Goal: Task Accomplishment & Management: Manage account settings

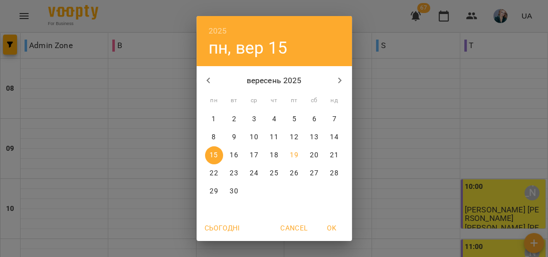
scroll to position [630, 0]
click at [232, 173] on p "23" at bounding box center [234, 174] width 8 height 10
type input "**********"
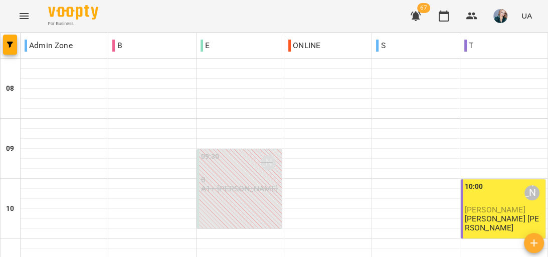
scroll to position [642, 0]
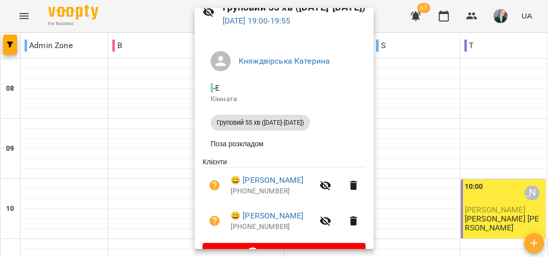
scroll to position [75, 0]
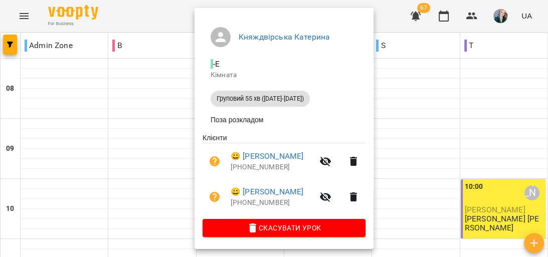
click at [407, 114] on div at bounding box center [274, 128] width 548 height 257
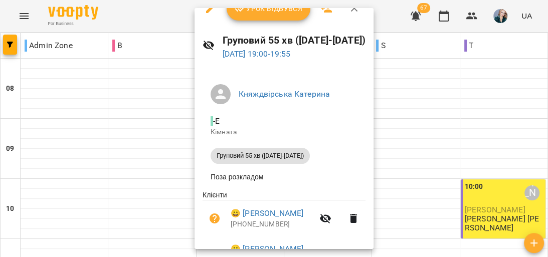
scroll to position [0, 0]
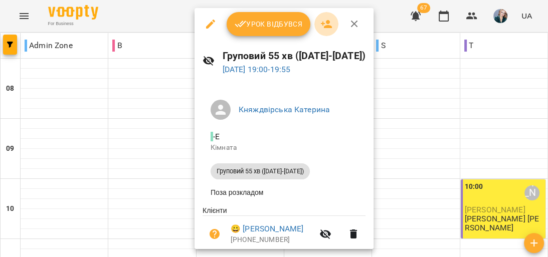
click at [327, 22] on icon "button" at bounding box center [326, 24] width 11 height 8
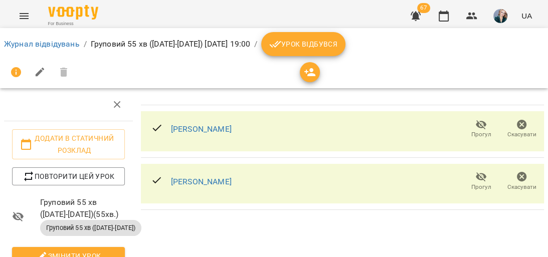
click at [64, 104] on div at bounding box center [68, 105] width 129 height 32
click at [92, 112] on div at bounding box center [68, 105] width 129 height 32
drag, startPoint x: 315, startPoint y: 73, endPoint x: 309, endPoint y: 76, distance: 7.4
click at [315, 73] on icon "button" at bounding box center [310, 72] width 12 height 12
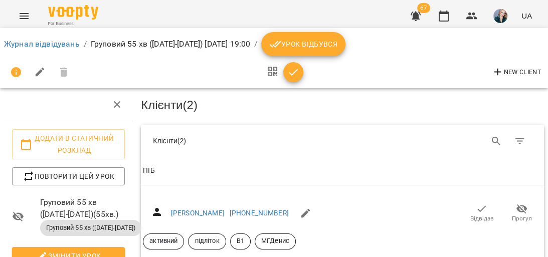
click at [309, 76] on div "New Client" at bounding box center [274, 72] width 540 height 24
click at [491, 135] on icon "Search" at bounding box center [497, 141] width 12 height 12
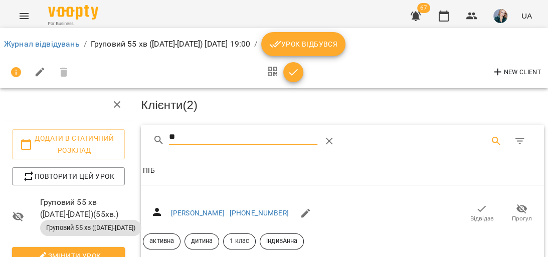
type input "*"
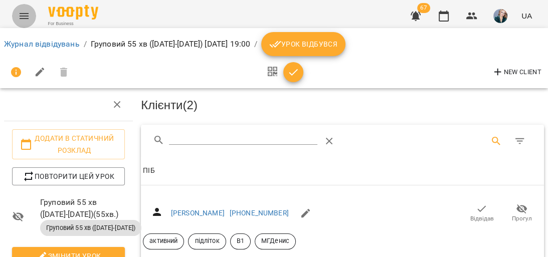
click at [15, 13] on button "Menu" at bounding box center [24, 16] width 24 height 24
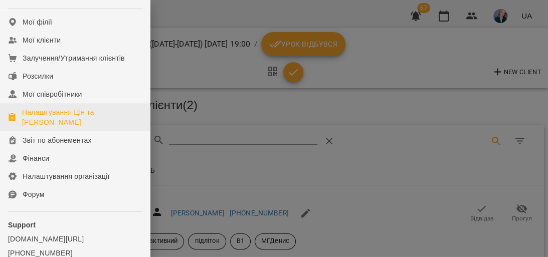
scroll to position [161, 0]
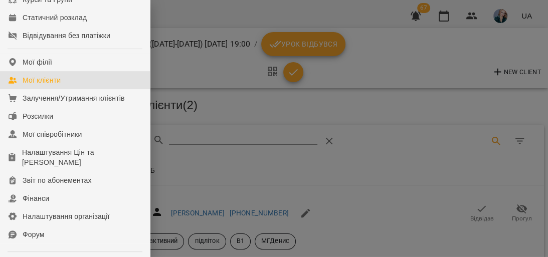
click at [73, 89] on link "Мої клієнти" at bounding box center [75, 80] width 150 height 18
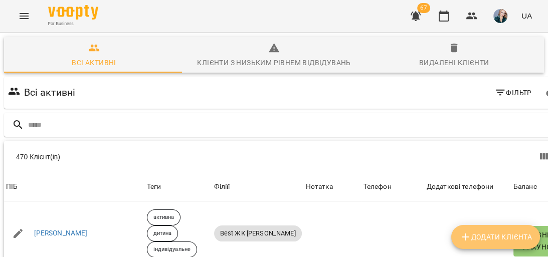
click at [508, 237] on span "Додати клієнта" at bounding box center [496, 237] width 73 height 12
select select "**"
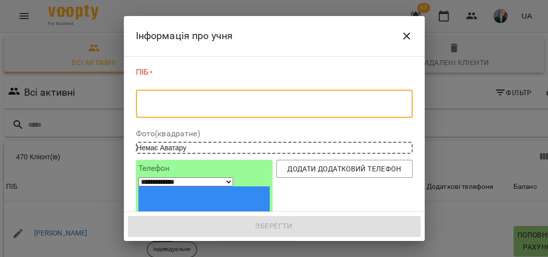
click at [245, 104] on textarea at bounding box center [274, 104] width 263 height 10
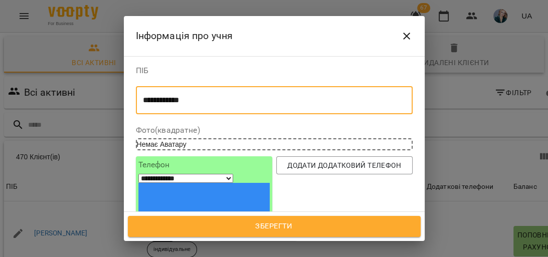
type textarea "**********"
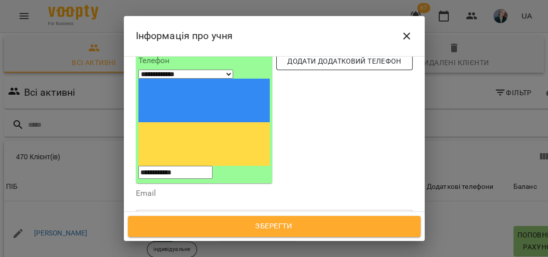
scroll to position [120, 0]
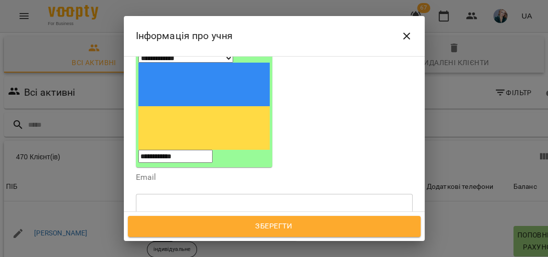
type input "**********"
click at [259, 247] on div "Надрукуйте або оберіть..." at bounding box center [264, 255] width 257 height 17
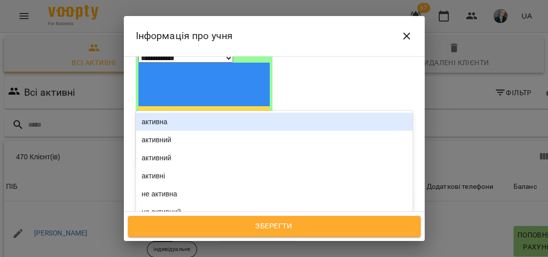
type input "*******"
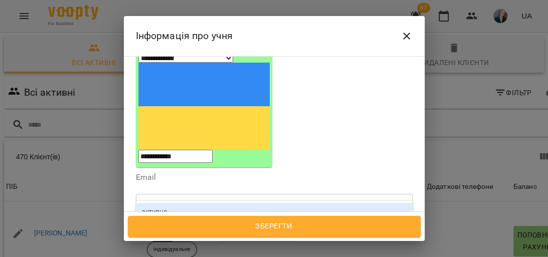
click at [247, 203] on div "активна" at bounding box center [274, 212] width 277 height 18
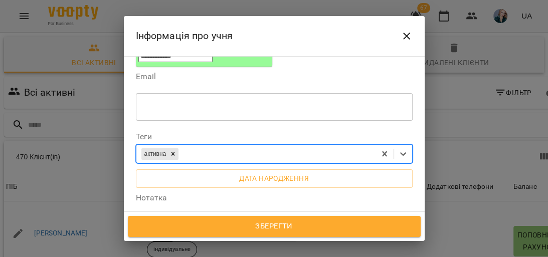
scroll to position [241, 0]
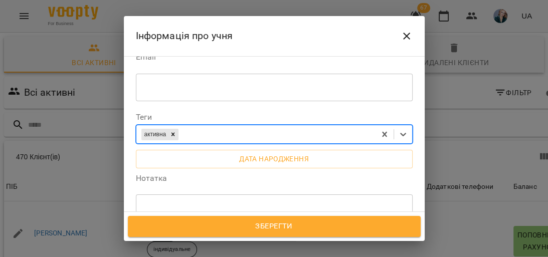
click at [157, 245] on span "Усі філії" at bounding box center [165, 251] width 29 height 12
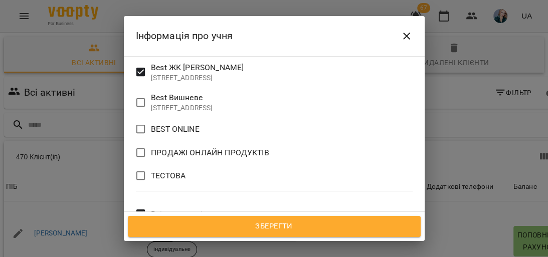
scroll to position [482, 0]
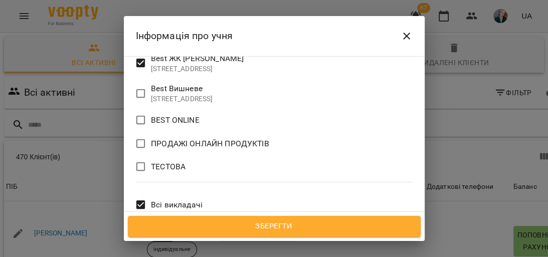
click at [197, 199] on span "Всі викладачі" at bounding box center [177, 205] width 52 height 12
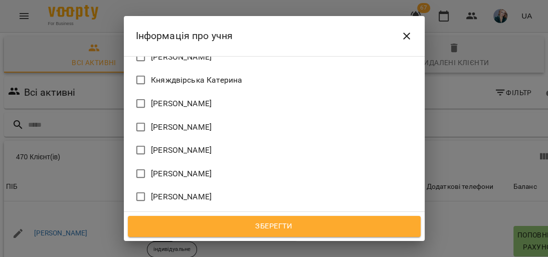
scroll to position [843, 0]
click at [176, 210] on label "Ніхто" at bounding box center [267, 220] width 274 height 21
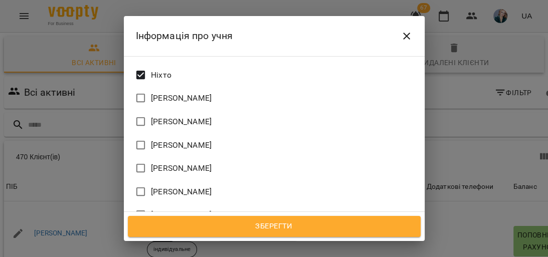
scroll to position [1012, 0]
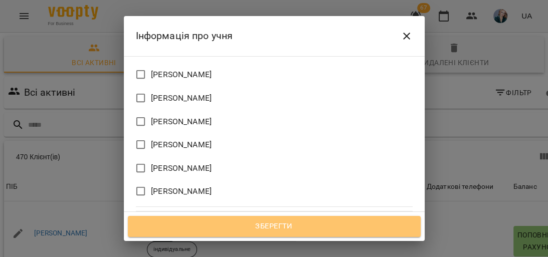
click at [289, 221] on span "Зберегти" at bounding box center [274, 226] width 271 height 13
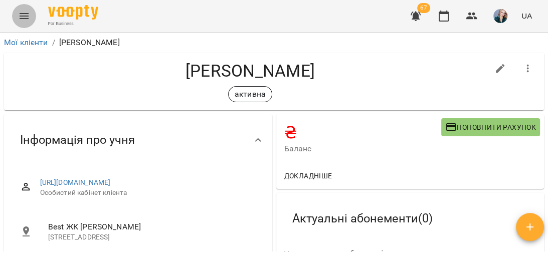
click at [20, 16] on icon "Menu" at bounding box center [24, 16] width 9 height 6
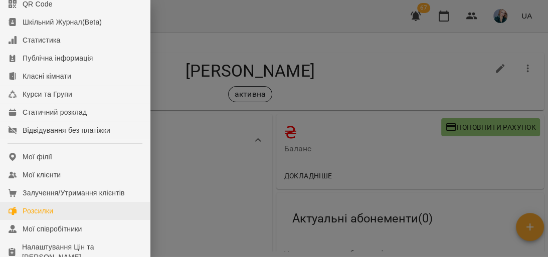
scroll to position [80, 0]
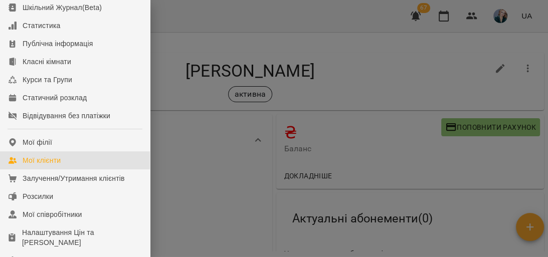
click at [87, 170] on link "Мої клієнти" at bounding box center [75, 161] width 150 height 18
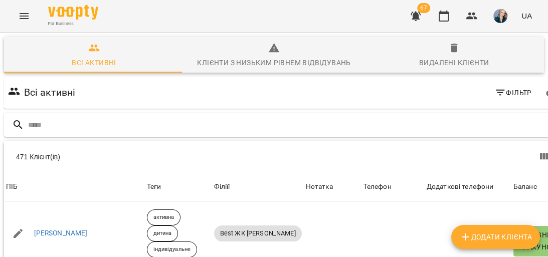
click at [474, 121] on input "text" at bounding box center [296, 125] width 536 height 17
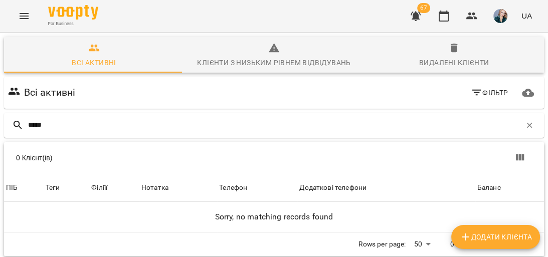
type input "*****"
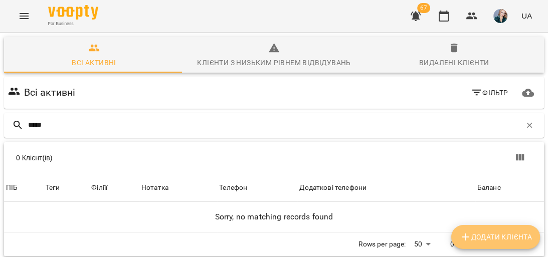
click at [490, 236] on span "Додати клієнта" at bounding box center [496, 237] width 73 height 12
select select "**"
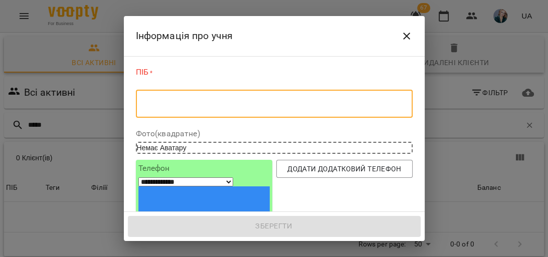
click at [260, 100] on textarea at bounding box center [274, 104] width 263 height 10
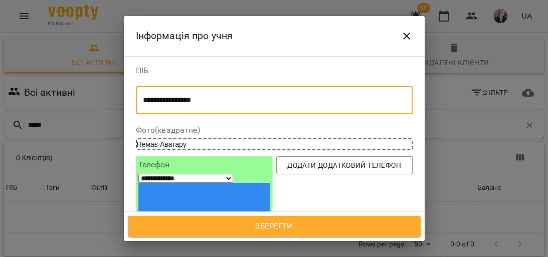
click at [148, 102] on textarea "**********" at bounding box center [271, 101] width 257 height 10
type textarea "**********"
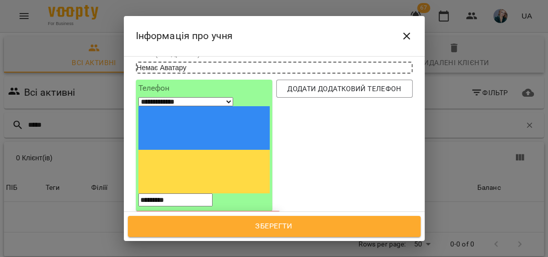
scroll to position [80, 0]
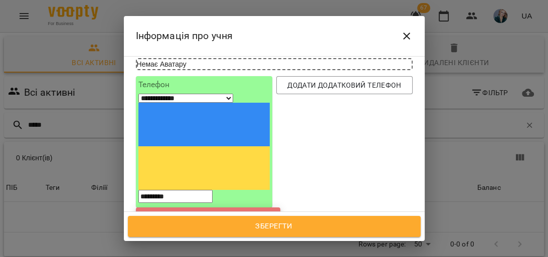
type input "*********"
click at [413, 39] on button "Close" at bounding box center [407, 36] width 24 height 24
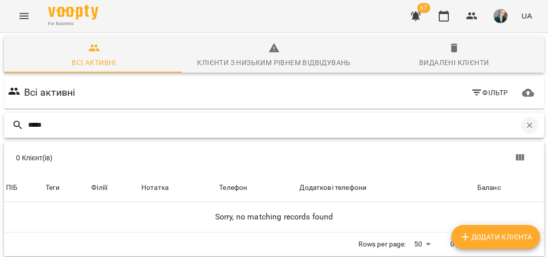
click at [525, 124] on icon "button" at bounding box center [529, 125] width 9 height 9
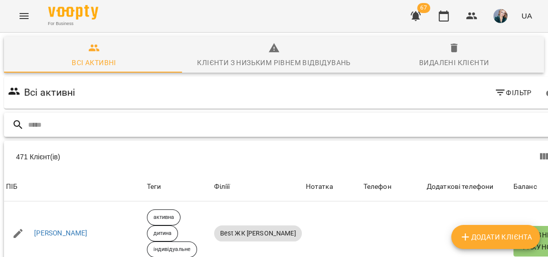
click at [227, 120] on input "text" at bounding box center [296, 125] width 536 height 17
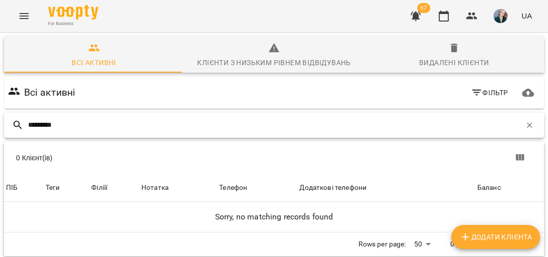
type input "*********"
click at [455, 57] on div "Видалені клієнти" at bounding box center [455, 63] width 70 height 12
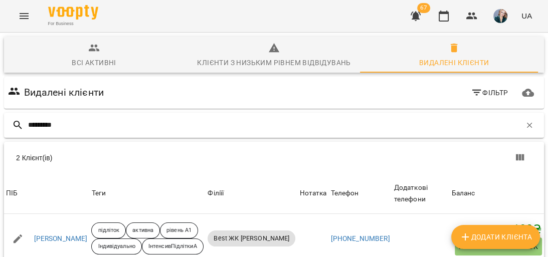
scroll to position [79, 0]
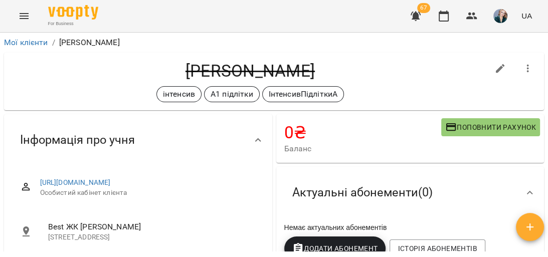
click at [524, 71] on icon "button" at bounding box center [528, 69] width 12 height 12
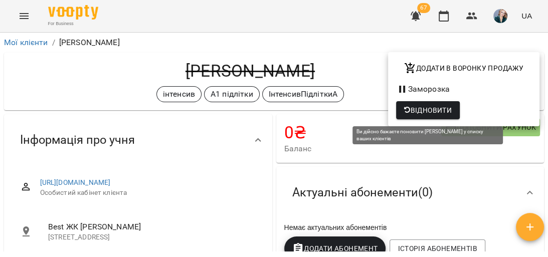
click at [424, 110] on span "Відновити" at bounding box center [428, 110] width 48 height 12
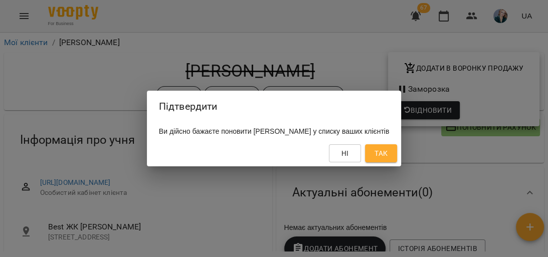
click at [389, 155] on span "Так" at bounding box center [381, 154] width 16 height 12
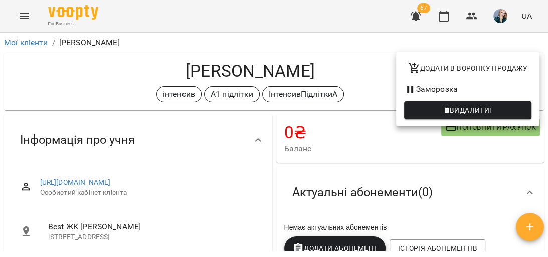
click at [72, 104] on div at bounding box center [274, 128] width 548 height 257
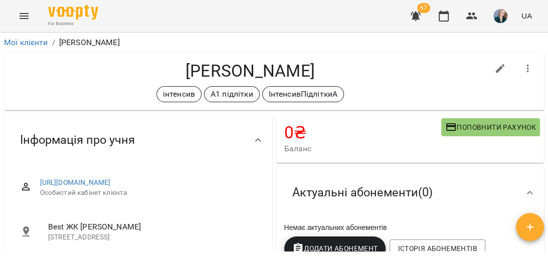
click at [22, 21] on icon "Menu" at bounding box center [24, 16] width 12 height 12
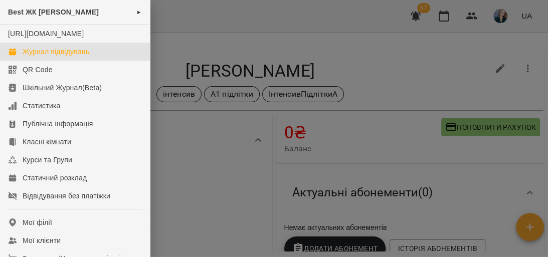
click at [41, 57] on div "Журнал відвідувань" at bounding box center [56, 52] width 67 height 10
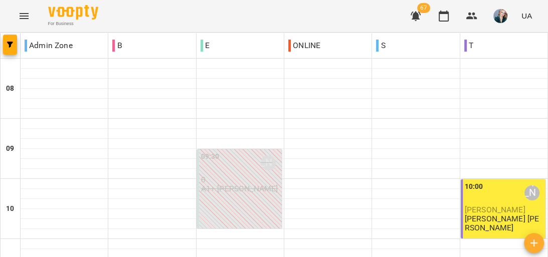
scroll to position [642, 0]
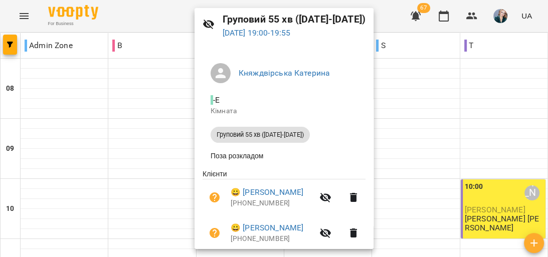
scroll to position [0, 0]
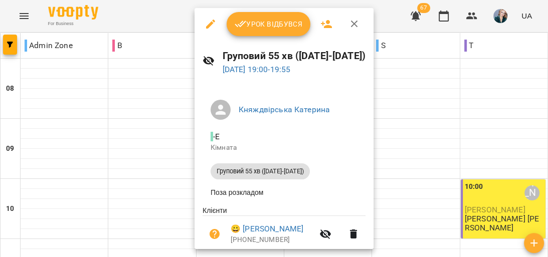
click at [329, 18] on icon "button" at bounding box center [327, 24] width 12 height 12
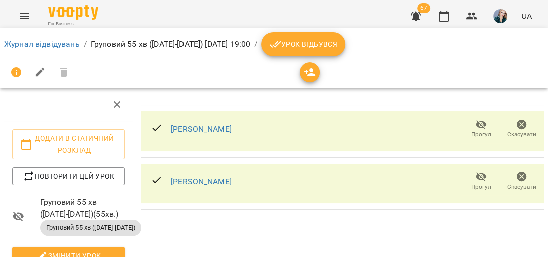
click at [313, 73] on icon "button" at bounding box center [310, 72] width 12 height 12
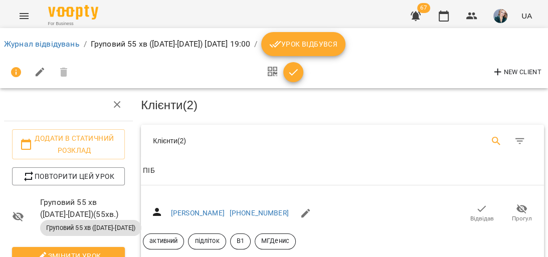
click at [485, 143] on button "Search" at bounding box center [497, 141] width 24 height 24
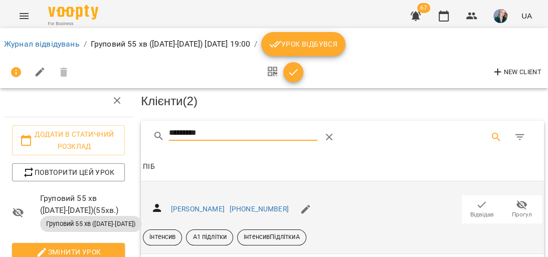
scroll to position [40, 0]
type input "*********"
click at [476, 199] on icon "button" at bounding box center [482, 205] width 12 height 12
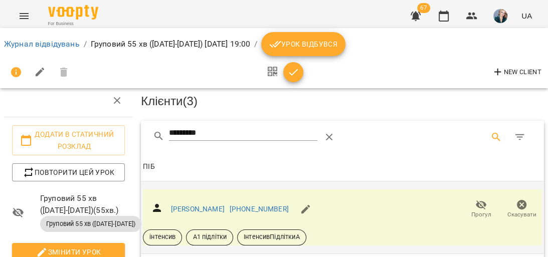
scroll to position [0, 0]
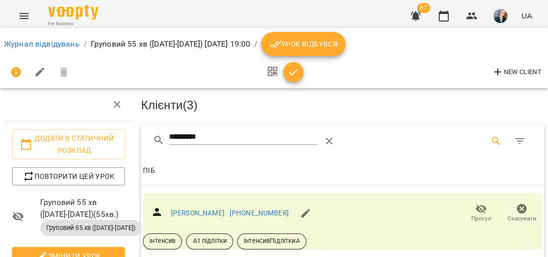
click at [293, 70] on icon "button" at bounding box center [294, 72] width 12 height 12
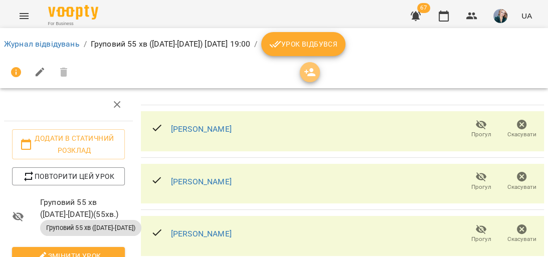
click at [309, 76] on icon "button" at bounding box center [310, 72] width 11 height 8
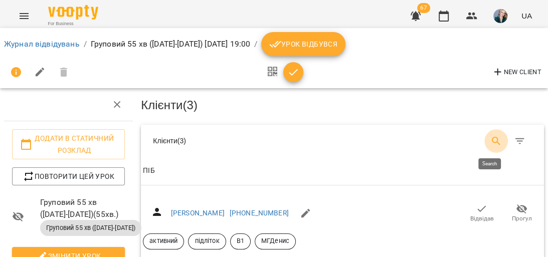
click at [492, 141] on icon "Search" at bounding box center [496, 141] width 9 height 9
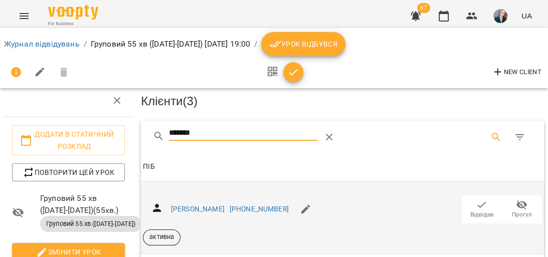
scroll to position [80, 0]
type input "*******"
click at [476, 199] on icon "button" at bounding box center [482, 205] width 12 height 12
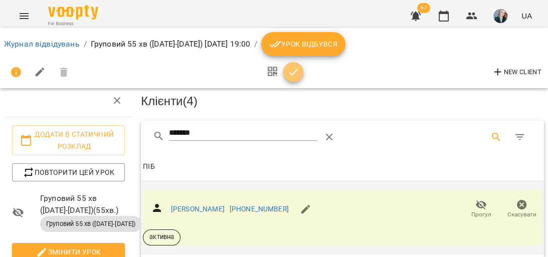
click at [293, 72] on icon "button" at bounding box center [293, 72] width 9 height 7
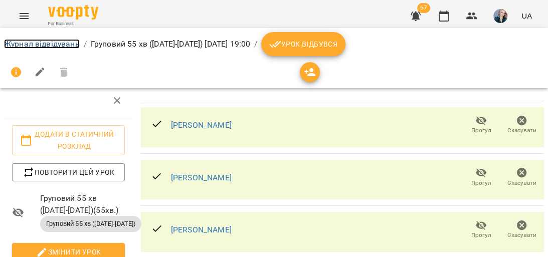
click at [34, 43] on link "Журнал відвідувань" at bounding box center [42, 44] width 76 height 10
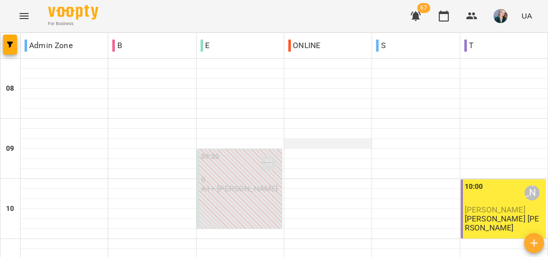
scroll to position [642, 0]
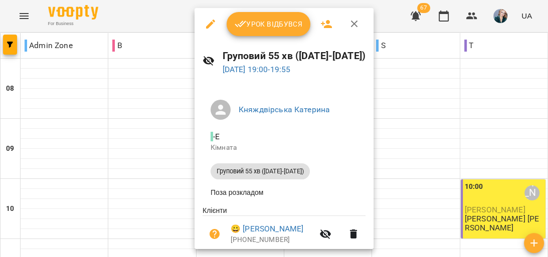
scroll to position [120, 0]
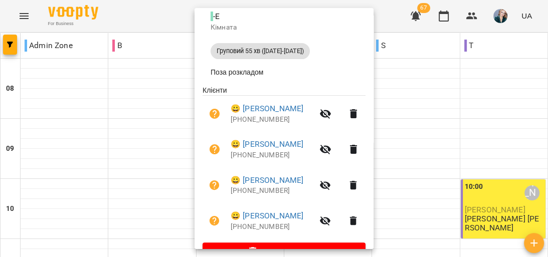
click at [450, 119] on div at bounding box center [274, 128] width 548 height 257
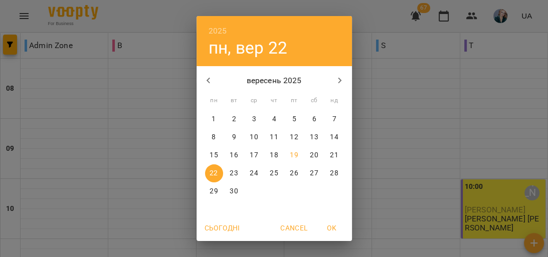
click at [271, 156] on p "18" at bounding box center [274, 156] width 8 height 10
type input "**********"
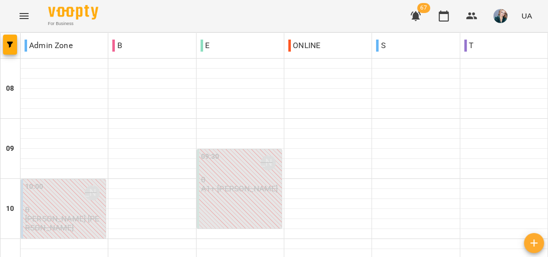
scroll to position [321, 0]
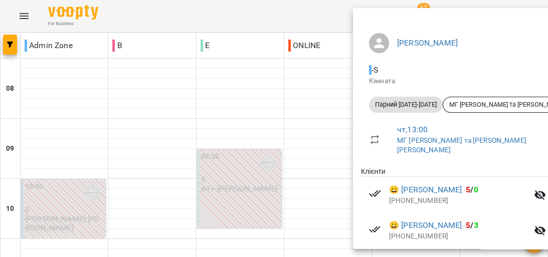
scroll to position [103, 0]
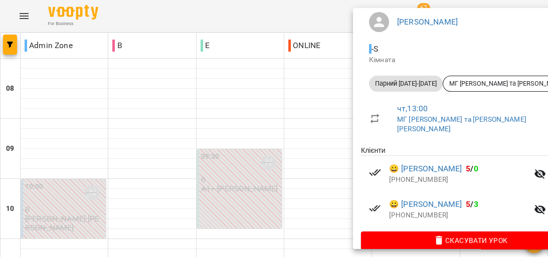
click at [307, 105] on div at bounding box center [274, 128] width 548 height 257
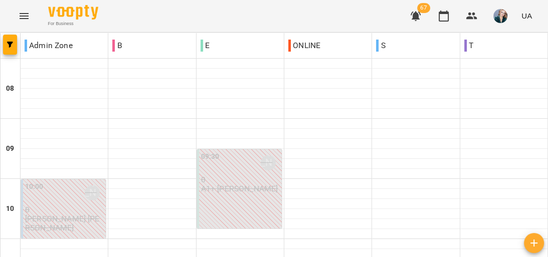
scroll to position [401, 0]
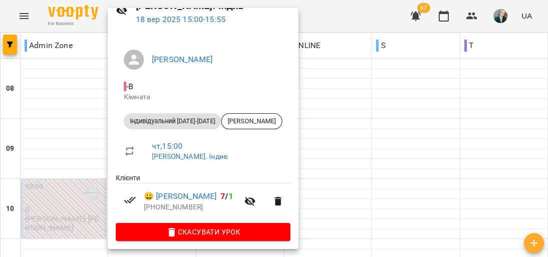
scroll to position [56, 0]
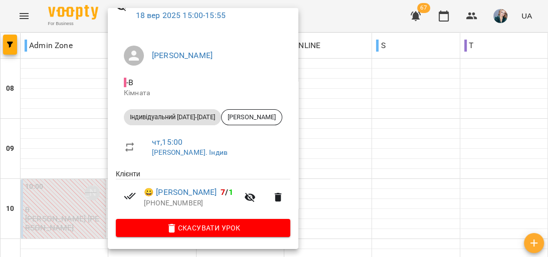
click at [389, 112] on div at bounding box center [274, 128] width 548 height 257
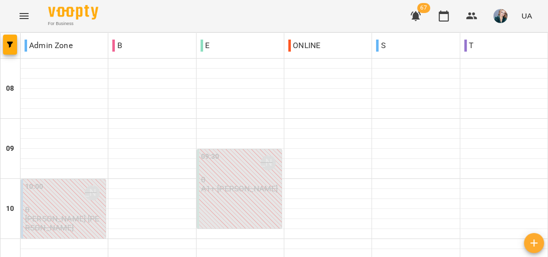
scroll to position [482, 0]
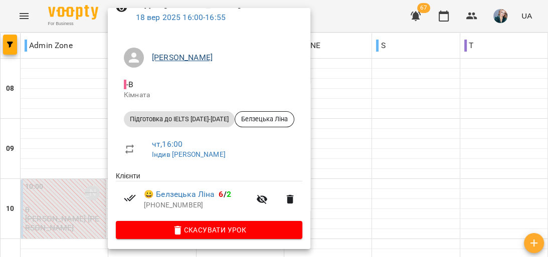
scroll to position [56, 0]
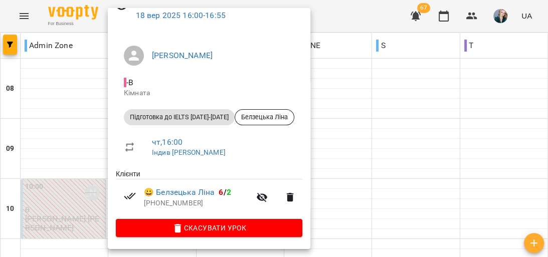
click at [431, 109] on div at bounding box center [274, 128] width 548 height 257
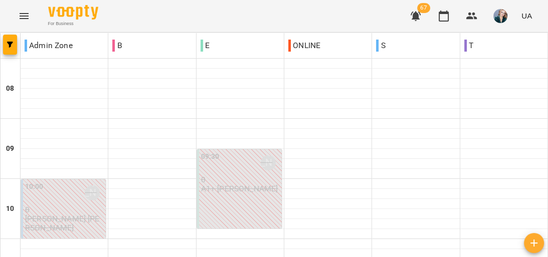
scroll to position [361, 0]
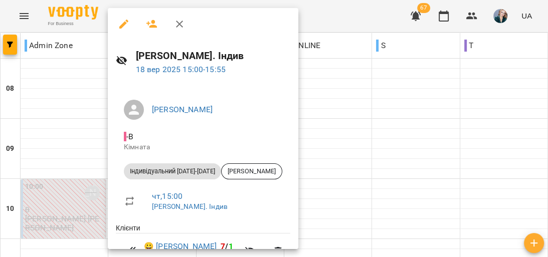
scroll to position [56, 0]
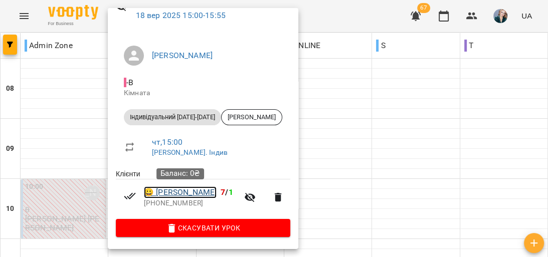
click at [206, 193] on link "😀 Агата Лаушкіна" at bounding box center [180, 193] width 73 height 12
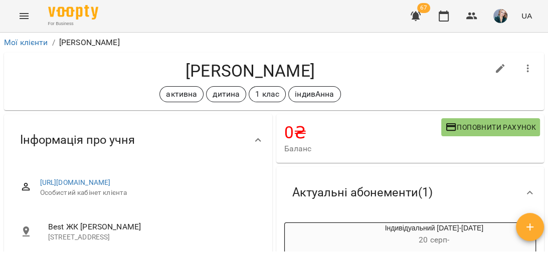
click at [21, 18] on icon "Menu" at bounding box center [24, 16] width 12 height 12
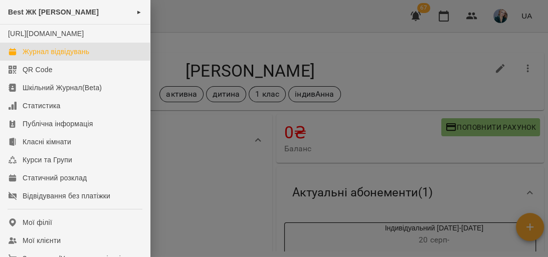
click at [60, 61] on link "Журнал відвідувань" at bounding box center [75, 52] width 150 height 18
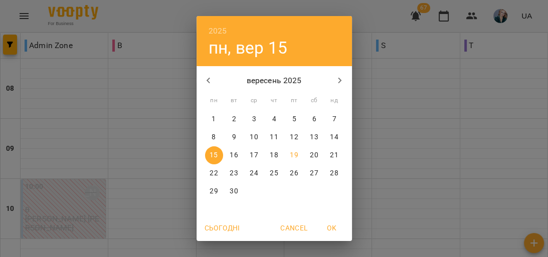
click at [270, 155] on p "18" at bounding box center [274, 156] width 8 height 10
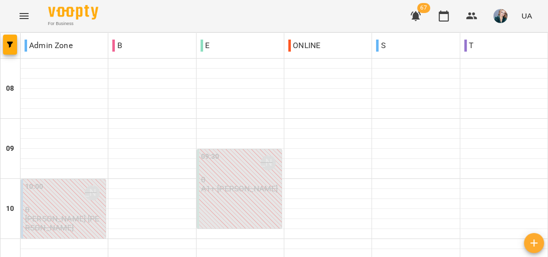
scroll to position [401, 0]
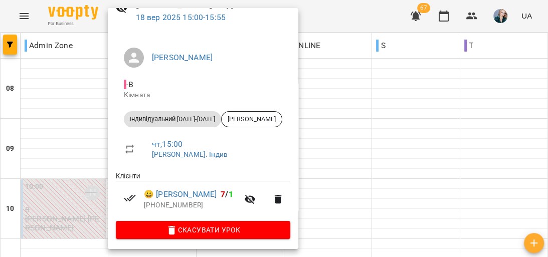
scroll to position [56, 0]
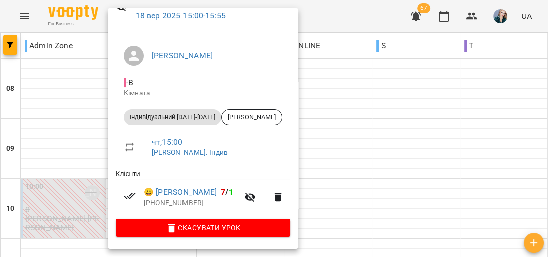
click at [388, 135] on div at bounding box center [274, 128] width 548 height 257
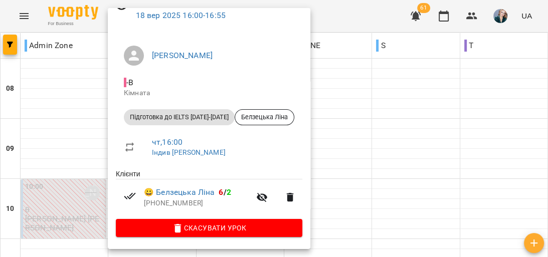
click at [360, 152] on div at bounding box center [274, 128] width 548 height 257
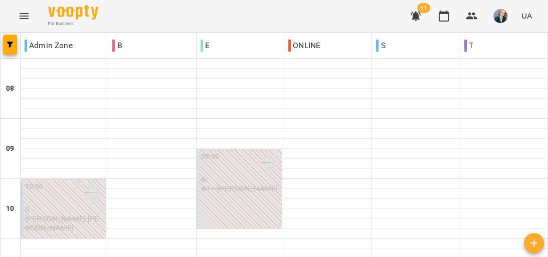
scroll to position [482, 0]
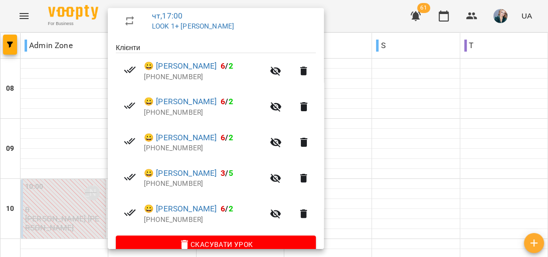
scroll to position [199, 0]
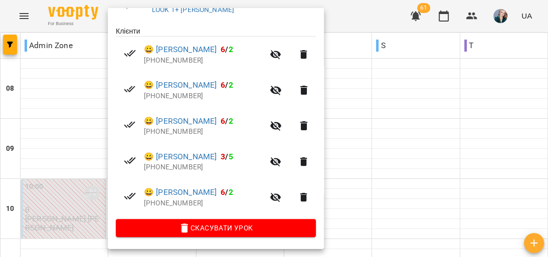
click at [466, 176] on div at bounding box center [274, 128] width 548 height 257
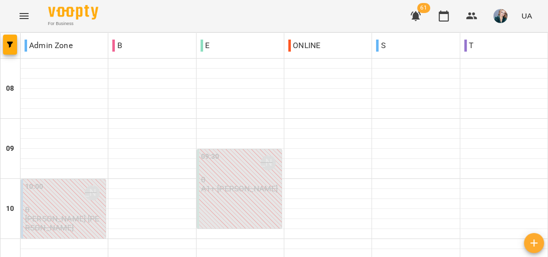
scroll to position [522, 0]
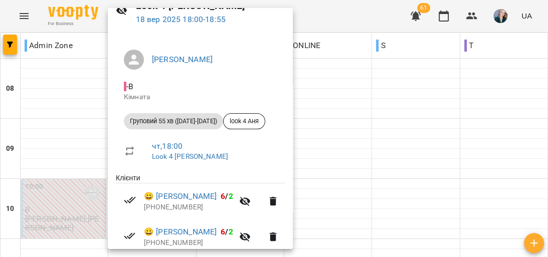
scroll to position [161, 0]
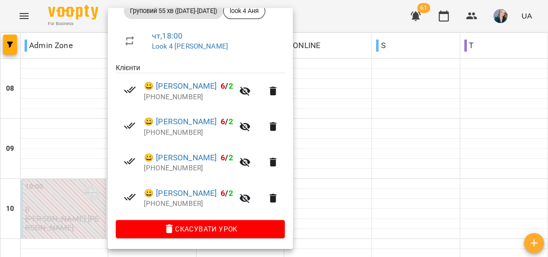
click at [415, 152] on div at bounding box center [274, 128] width 548 height 257
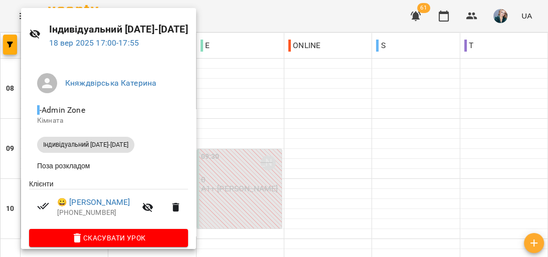
scroll to position [40, 0]
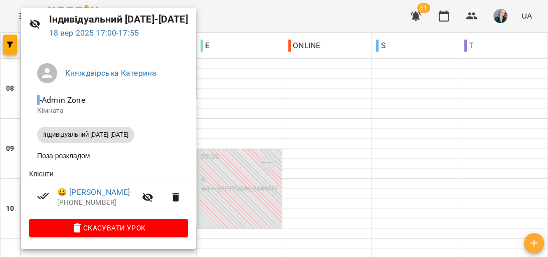
click at [291, 141] on div at bounding box center [274, 128] width 548 height 257
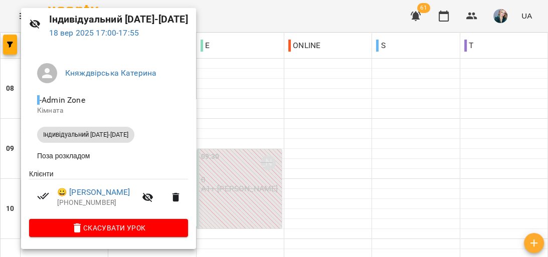
click at [281, 86] on div at bounding box center [274, 128] width 548 height 257
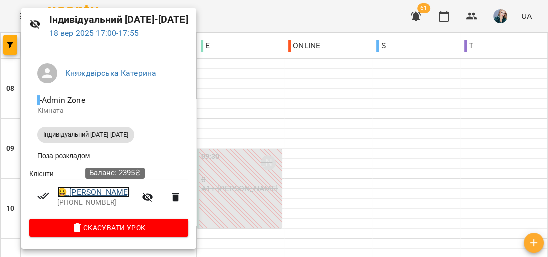
click at [130, 190] on link "😀 Ковальчук Нікіта Олегович" at bounding box center [93, 193] width 73 height 12
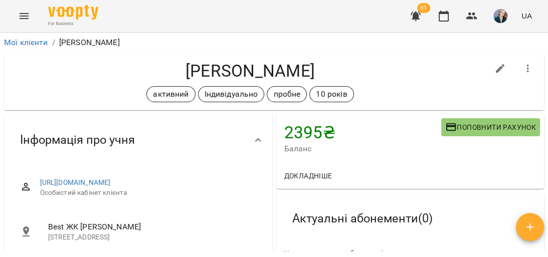
click at [28, 14] on icon "Menu" at bounding box center [24, 16] width 9 height 6
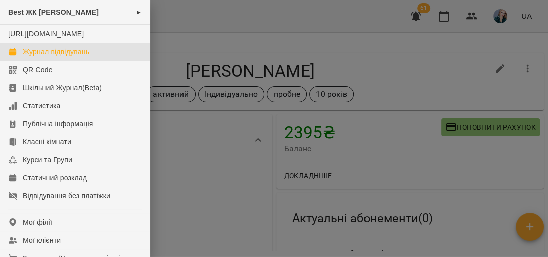
click at [75, 57] on div "Журнал відвідувань" at bounding box center [56, 52] width 67 height 10
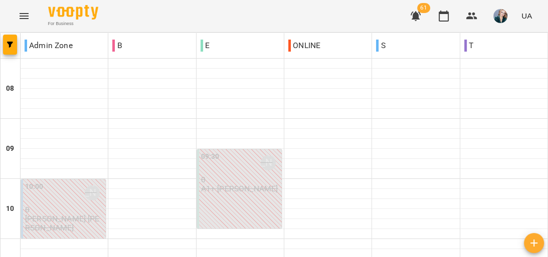
scroll to position [522, 0]
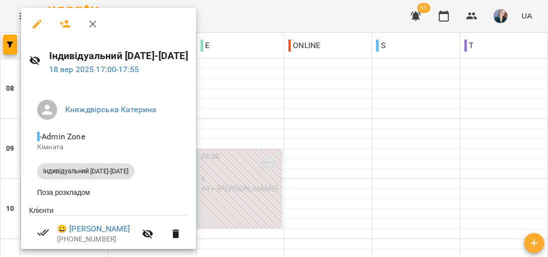
scroll to position [40, 0]
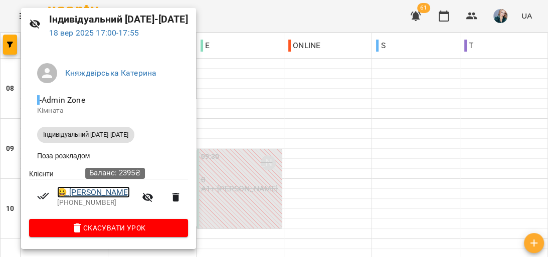
click at [130, 191] on link "😀 Ковальчук Нікіта Олегович" at bounding box center [93, 193] width 73 height 12
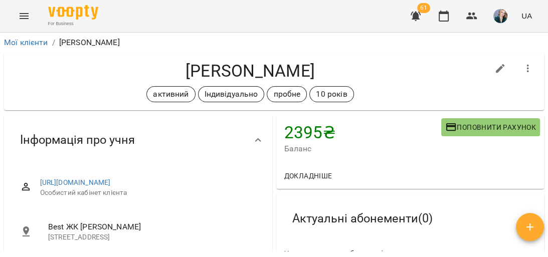
click at [23, 16] on icon "Menu" at bounding box center [24, 16] width 9 height 6
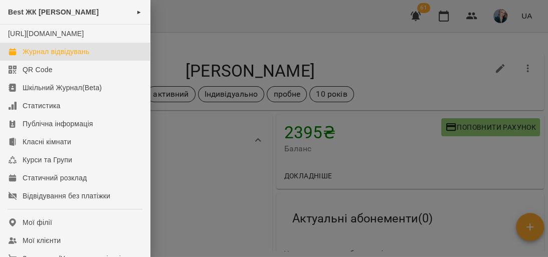
click at [45, 57] on div "Журнал відвідувань" at bounding box center [56, 52] width 67 height 10
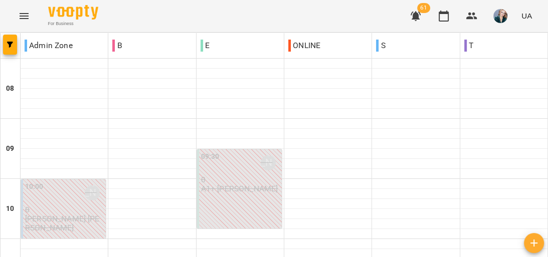
scroll to position [482, 0]
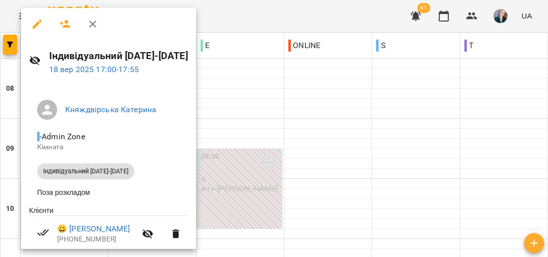
scroll to position [40, 0]
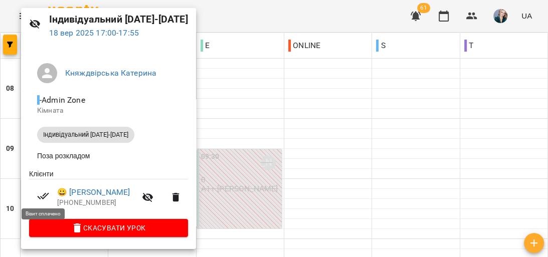
click at [44, 195] on icon at bounding box center [43, 196] width 12 height 12
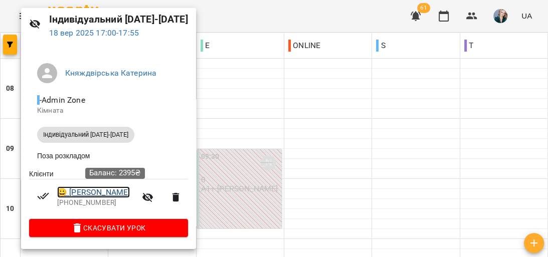
click at [95, 191] on link "😀 Ковальчук Нікіта Олегович" at bounding box center [93, 193] width 73 height 12
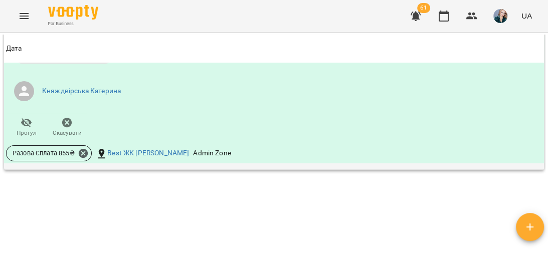
scroll to position [788, 0]
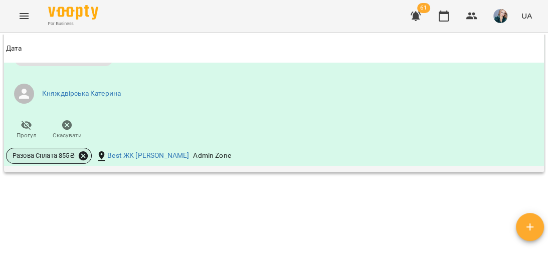
click at [82, 162] on icon at bounding box center [83, 156] width 11 height 11
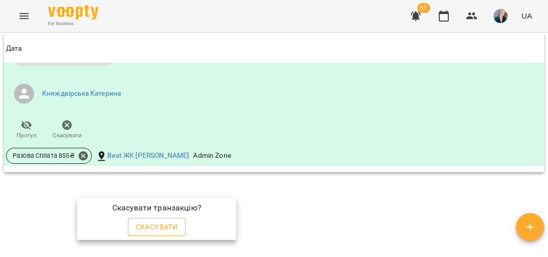
click at [167, 225] on span "Скасувати" at bounding box center [157, 227] width 42 height 12
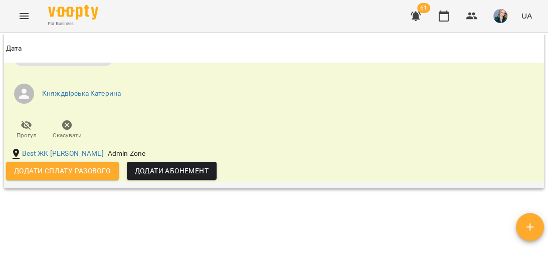
click at [76, 177] on span "Додати сплату разового" at bounding box center [62, 171] width 97 height 12
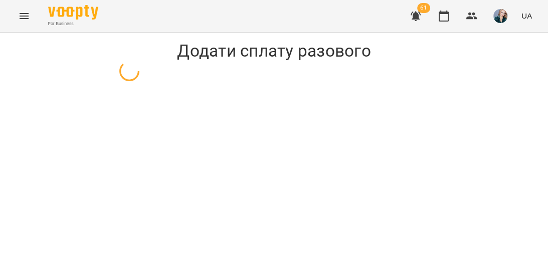
select select "**********"
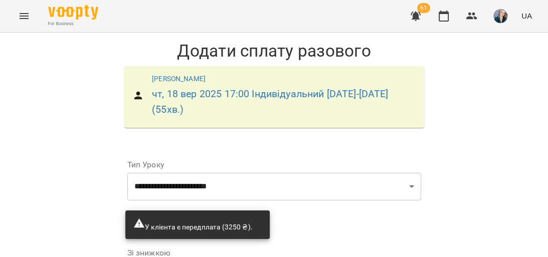
scroll to position [144, 0]
select select "*****"
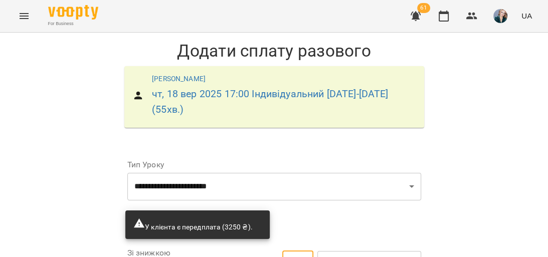
type input "***"
type input "*"
type input "***"
type input "**"
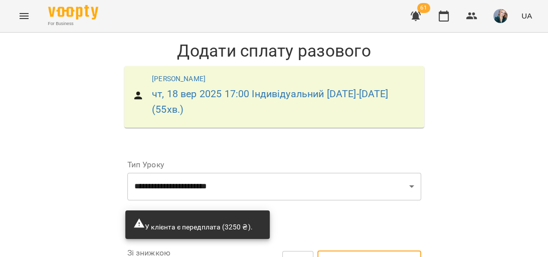
click at [448, 113] on div "**********" at bounding box center [274, 225] width 548 height 385
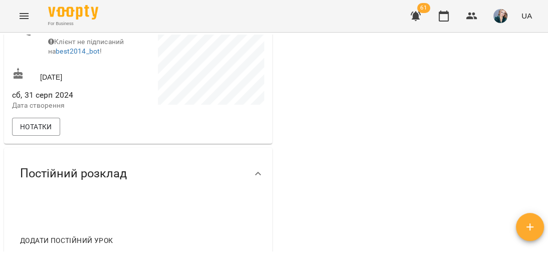
scroll to position [241, 0]
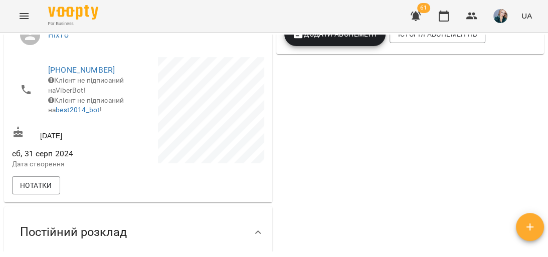
click at [18, 20] on icon "Menu" at bounding box center [24, 16] width 12 height 12
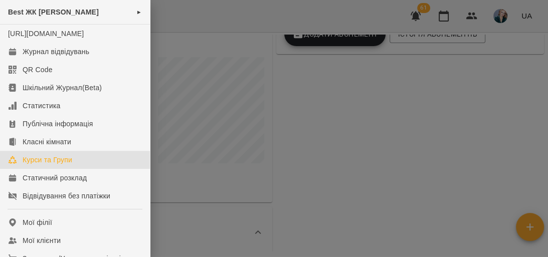
click at [82, 169] on link "Курси та Групи" at bounding box center [75, 160] width 150 height 18
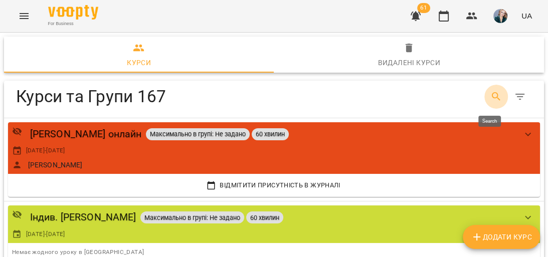
click at [495, 98] on icon "Search" at bounding box center [497, 97] width 12 height 12
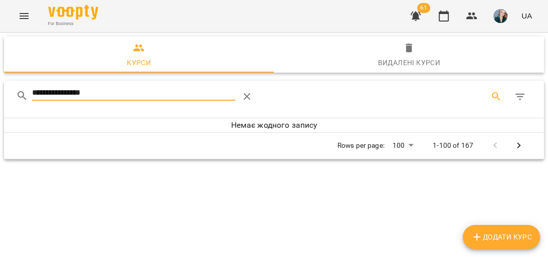
type input "**********"
click at [491, 233] on span "Додати Курс" at bounding box center [501, 237] width 61 height 12
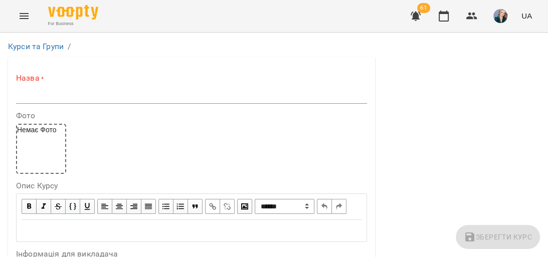
click at [95, 102] on input "text" at bounding box center [191, 96] width 351 height 16
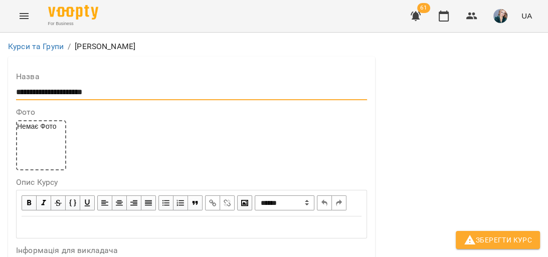
scroll to position [281, 0]
type input "**********"
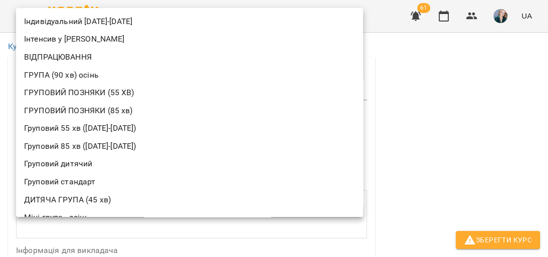
scroll to position [144, 0]
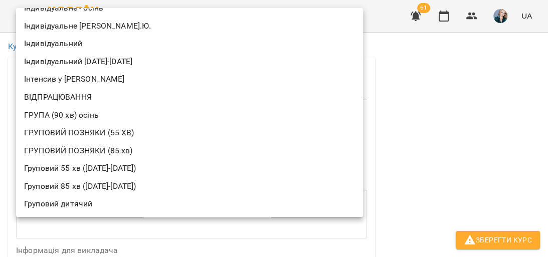
click at [112, 65] on li "Індивідуальний [DATE]-[DATE]" at bounding box center [189, 62] width 347 height 18
type input "**********"
type input "**"
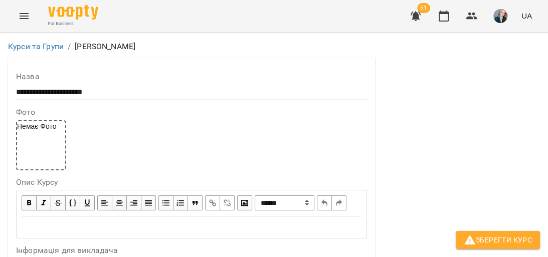
scroll to position [321, 0]
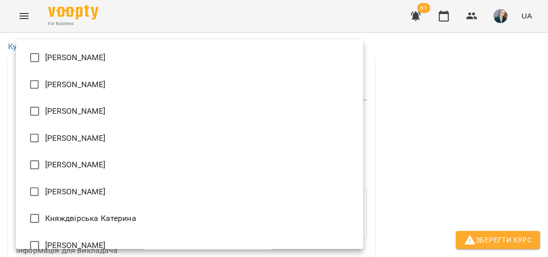
click at [80, 215] on li "Княждвірська Катерина" at bounding box center [189, 218] width 347 height 27
type input "**********"
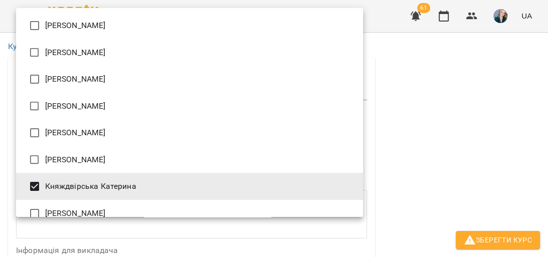
click at [436, 155] on div at bounding box center [274, 128] width 548 height 257
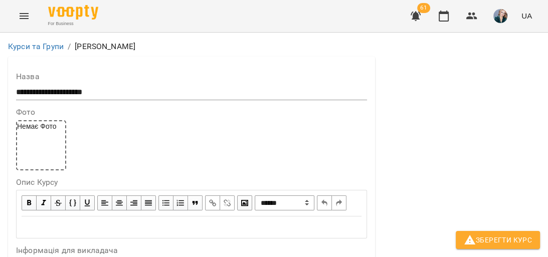
scroll to position [803, 0]
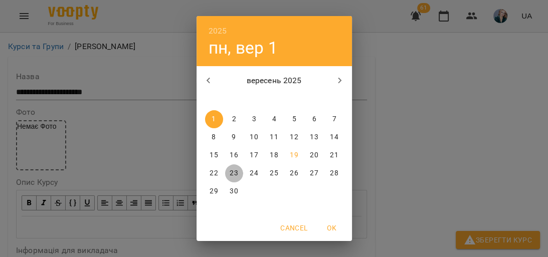
click at [225, 172] on span "23" at bounding box center [234, 174] width 18 height 10
type input "**********"
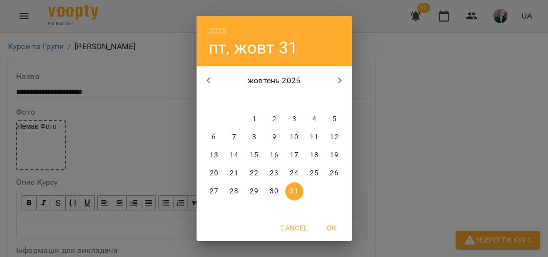
click at [334, 81] on icon "button" at bounding box center [340, 81] width 12 height 12
click at [334, 80] on icon "button" at bounding box center [340, 81] width 12 height 12
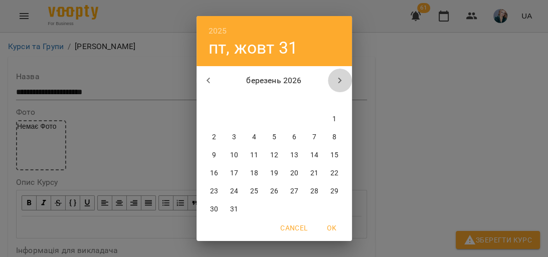
click at [334, 80] on icon "button" at bounding box center [340, 81] width 12 height 12
click at [197, 80] on button "button" at bounding box center [209, 81] width 24 height 24
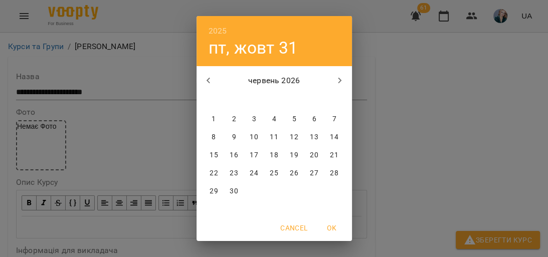
click at [230, 193] on p "30" at bounding box center [234, 192] width 8 height 10
type input "**********"
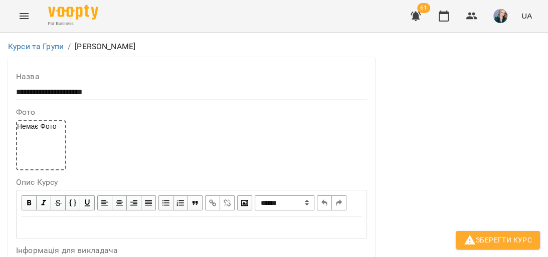
scroll to position [963, 0]
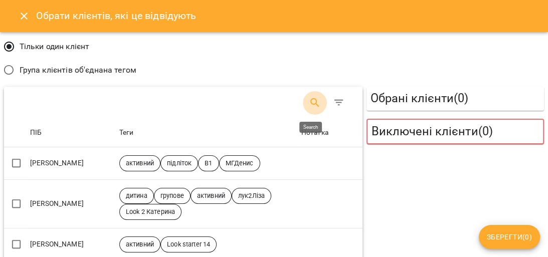
click at [309, 108] on icon "Search" at bounding box center [315, 103] width 12 height 12
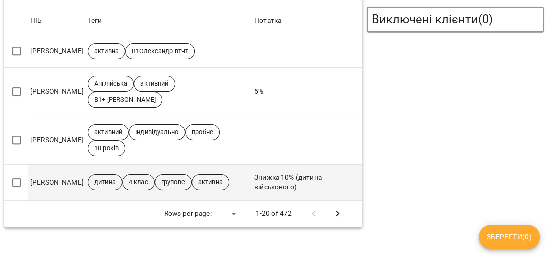
scroll to position [114, 0]
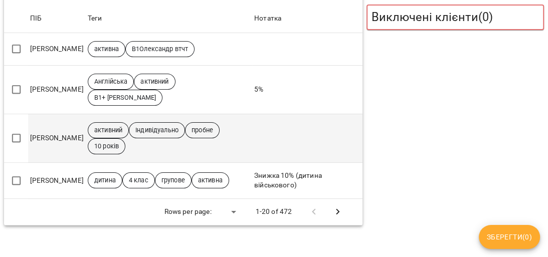
type input "******"
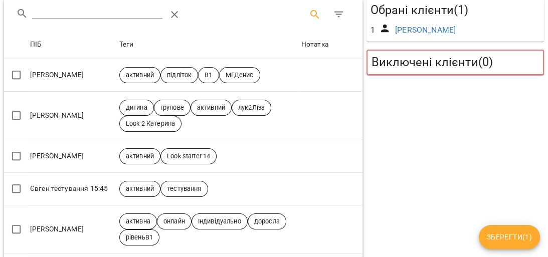
scroll to position [74, 0]
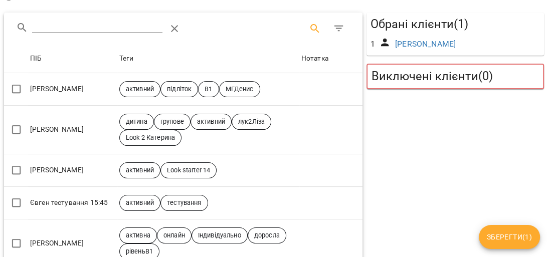
click at [512, 247] on button "Зберегти ( 1 )" at bounding box center [509, 237] width 61 height 24
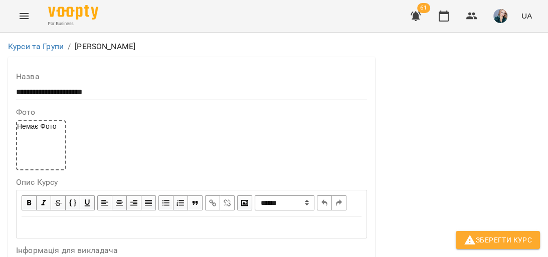
scroll to position [1043, 0]
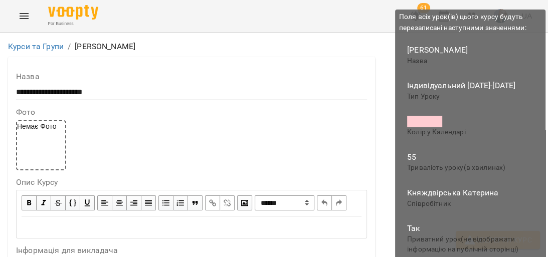
click at [516, 239] on span "Зберегти Курс" at bounding box center [498, 240] width 68 height 12
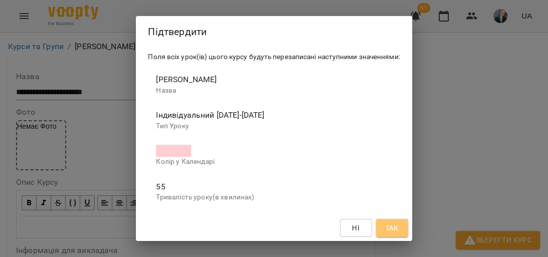
click at [397, 220] on button "Так" at bounding box center [392, 228] width 32 height 18
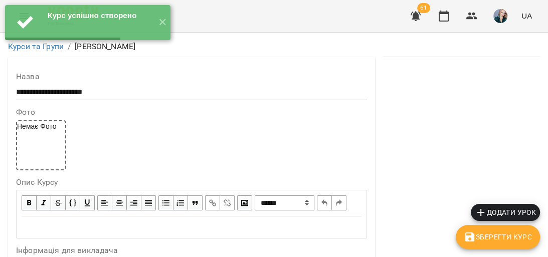
click at [521, 211] on span "Додати урок" at bounding box center [505, 213] width 61 height 12
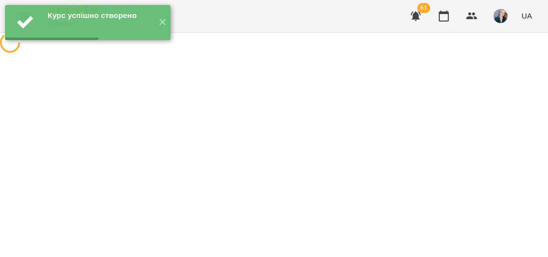
select select "**********"
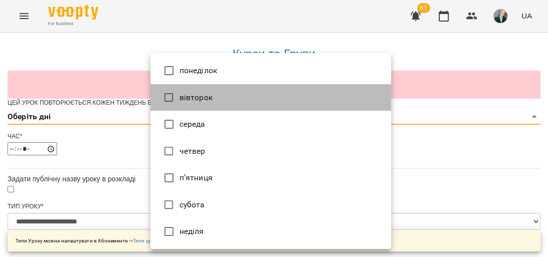
click at [191, 93] on li "вівторок" at bounding box center [271, 97] width 241 height 27
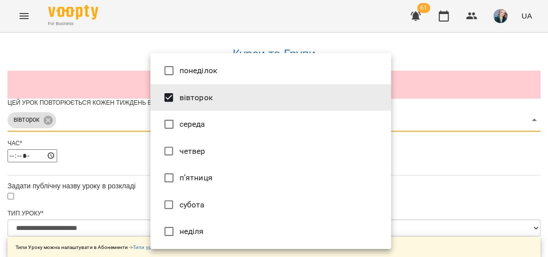
click at [210, 157] on li "четвер" at bounding box center [271, 151] width 241 height 27
type input "***"
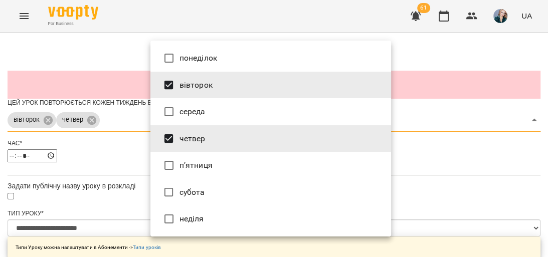
click at [494, 149] on div at bounding box center [274, 128] width 548 height 257
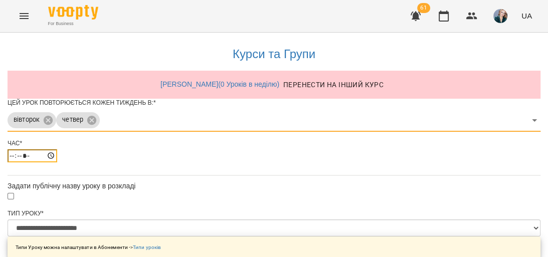
click at [57, 163] on input "*****" at bounding box center [33, 156] width 50 height 13
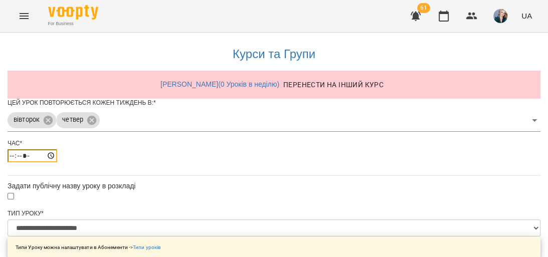
type input "*****"
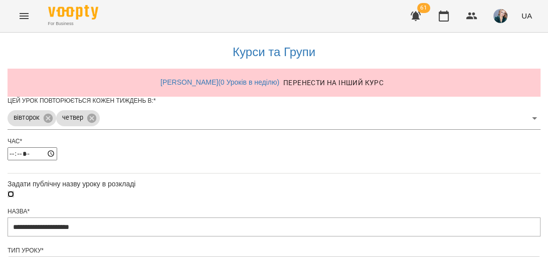
scroll to position [484, 0]
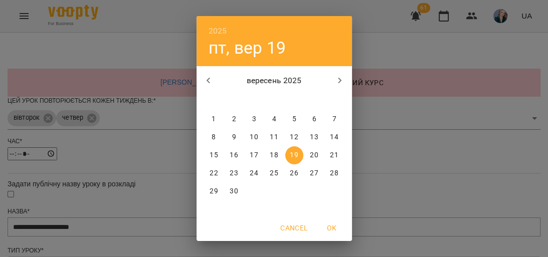
click at [230, 169] on p "23" at bounding box center [234, 174] width 8 height 10
type input "**********"
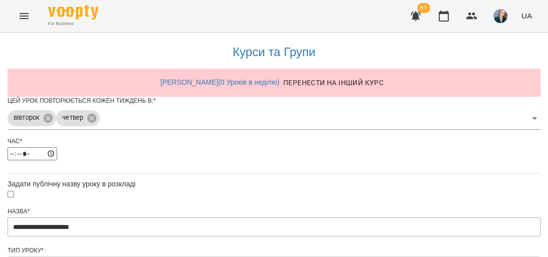
scroll to position [547, 0]
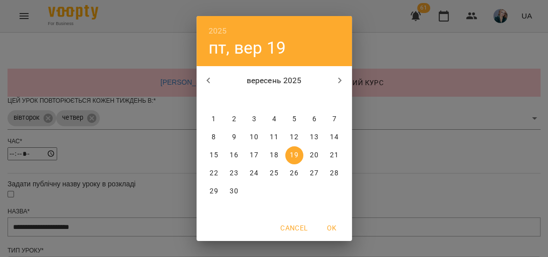
click at [341, 84] on icon "button" at bounding box center [340, 81] width 12 height 12
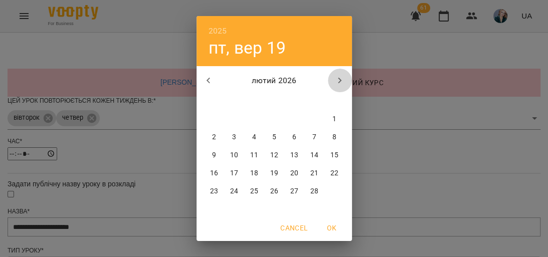
click at [341, 84] on icon "button" at bounding box center [340, 81] width 12 height 12
click at [340, 84] on icon "button" at bounding box center [340, 81] width 12 height 12
click at [339, 84] on icon "button" at bounding box center [340, 81] width 12 height 12
click at [225, 187] on span "30" at bounding box center [234, 192] width 18 height 10
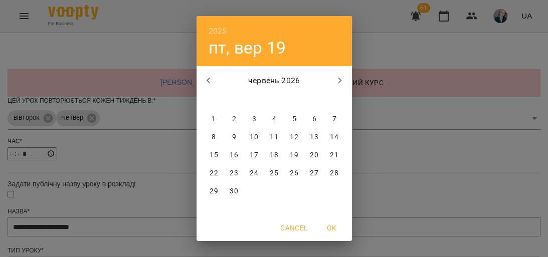
type input "**********"
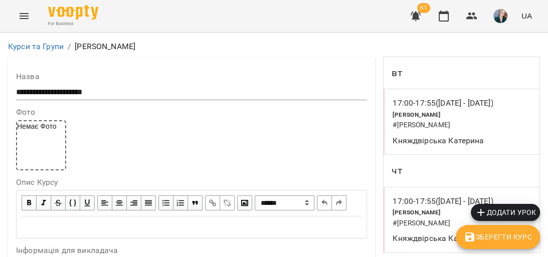
click at [27, 24] on button "Menu" at bounding box center [24, 16] width 24 height 24
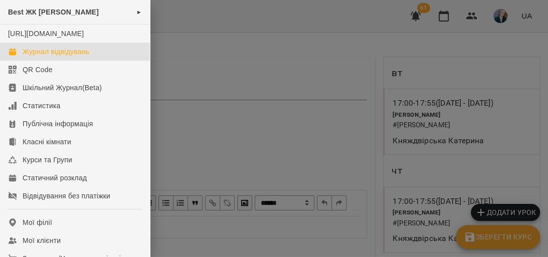
click at [94, 61] on link "Журнал відвідувань" at bounding box center [75, 52] width 150 height 18
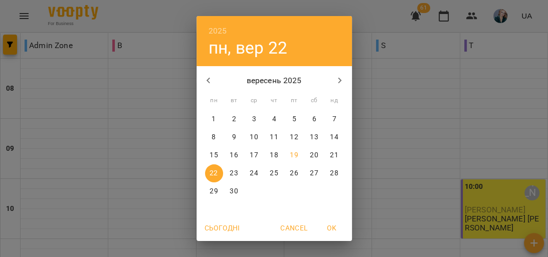
drag, startPoint x: 488, startPoint y: 131, endPoint x: 476, endPoint y: 129, distance: 11.8
click at [487, 130] on div "2025 пн, вер [DATE] вт ср чт пт сб нд 1 2 3 4 5 6 7 8 9 10 11 12 13 14 15 16 17…" at bounding box center [274, 128] width 548 height 257
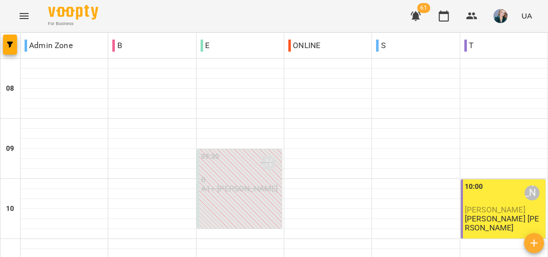
scroll to position [522, 0]
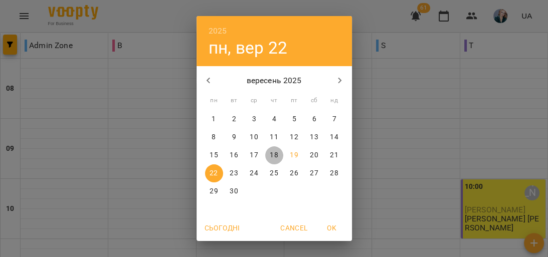
click at [273, 155] on p "18" at bounding box center [274, 156] width 8 height 10
type input "**********"
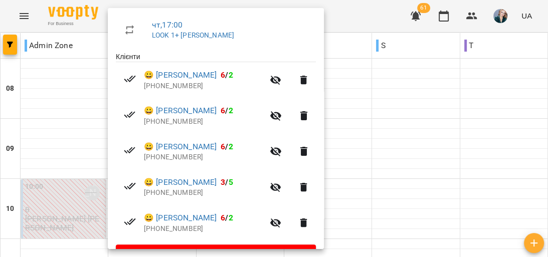
scroll to position [199, 0]
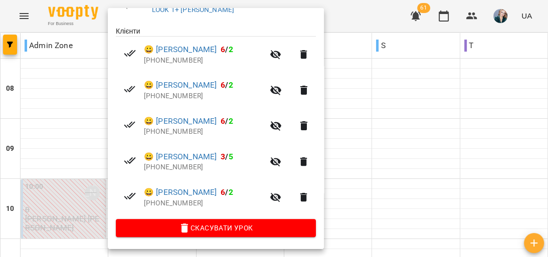
click at [386, 134] on div at bounding box center [274, 128] width 548 height 257
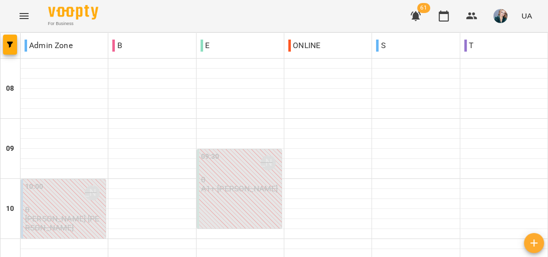
scroll to position [562, 0]
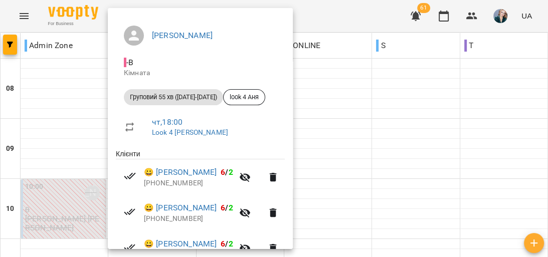
scroll to position [163, 0]
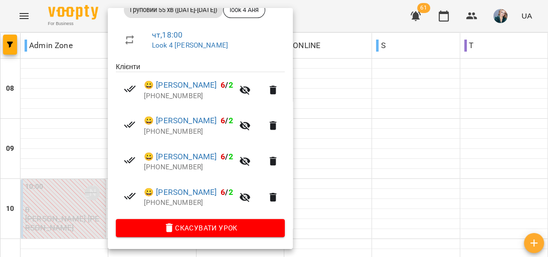
click at [375, 140] on div at bounding box center [274, 128] width 548 height 257
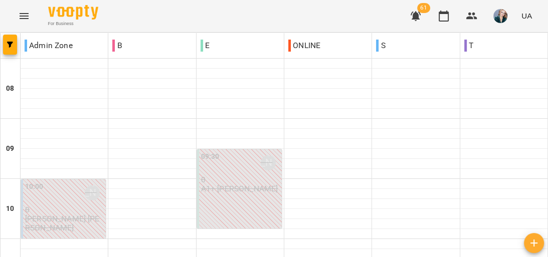
scroll to position [642, 0]
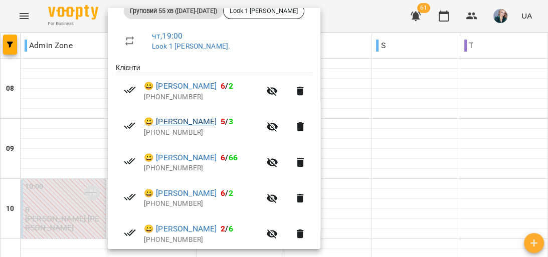
scroll to position [234, 0]
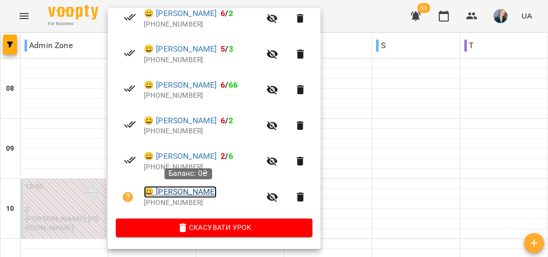
click at [213, 193] on link "😀 Витищенко Максим" at bounding box center [180, 192] width 73 height 12
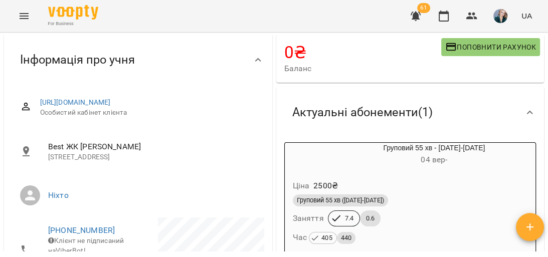
scroll to position [120, 0]
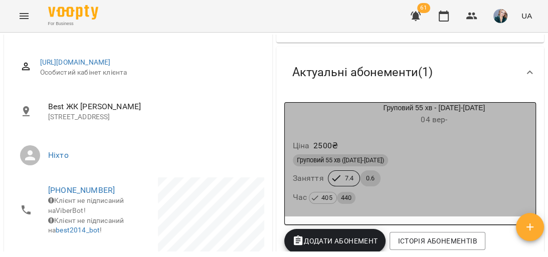
click at [433, 153] on div "Ціна 2500 ₴" at bounding box center [410, 146] width 239 height 18
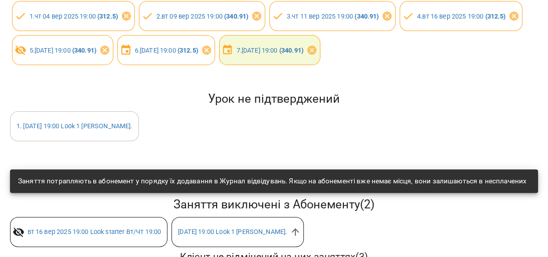
scroll to position [201, 0]
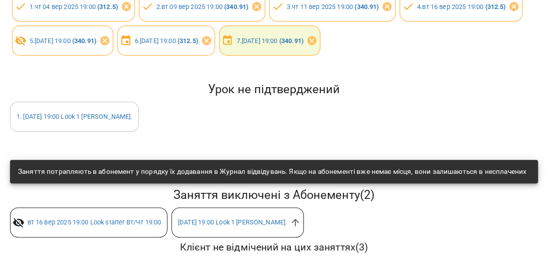
click at [127, 132] on div "1 . чт 25 вер 2025 19:00 Look 1 Анна." at bounding box center [74, 117] width 129 height 30
click at [125, 132] on div "1 . чт 25 вер 2025 19:00 Look 1 Анна." at bounding box center [74, 117] width 129 height 30
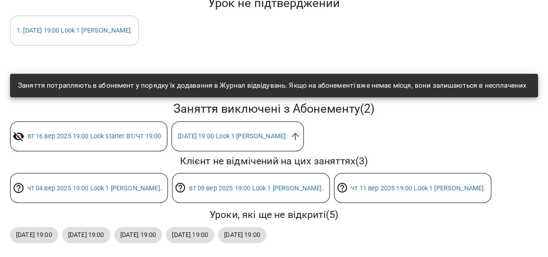
scroll to position [321, 0]
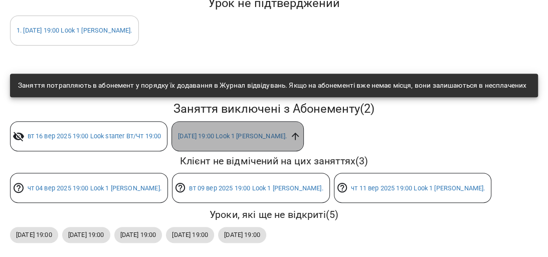
click at [294, 142] on icon at bounding box center [295, 136] width 11 height 11
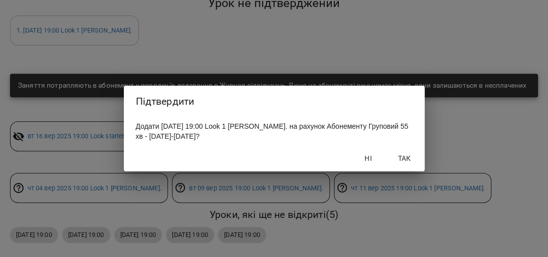
click at [406, 152] on button "Так" at bounding box center [405, 159] width 32 height 18
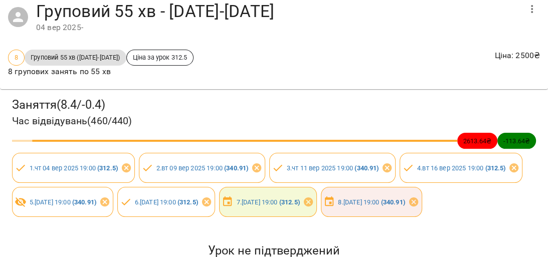
scroll to position [0, 0]
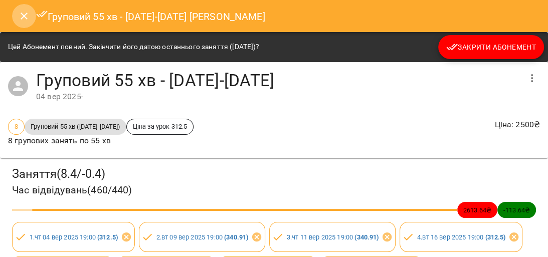
click at [24, 16] on icon "Close" at bounding box center [24, 16] width 7 height 7
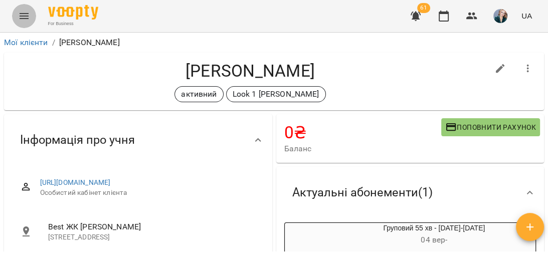
click at [29, 13] on icon "Menu" at bounding box center [24, 16] width 12 height 12
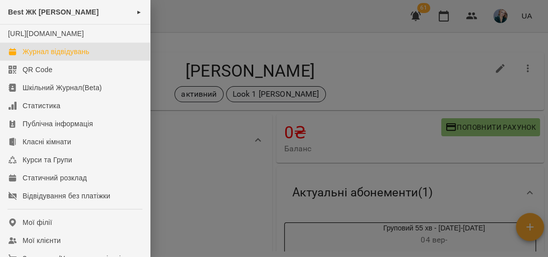
click at [89, 57] on div "Журнал відвідувань" at bounding box center [56, 52] width 67 height 10
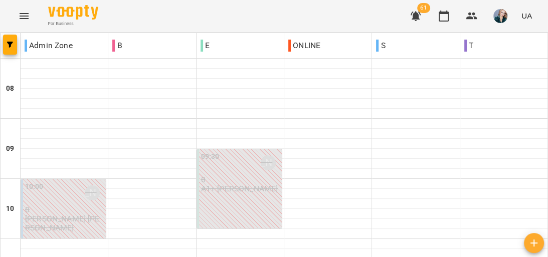
scroll to position [682, 0]
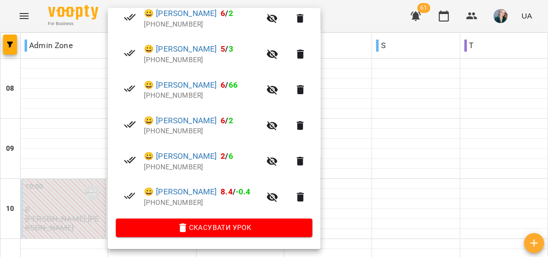
scroll to position [234, 0]
click at [86, 106] on div at bounding box center [274, 128] width 548 height 257
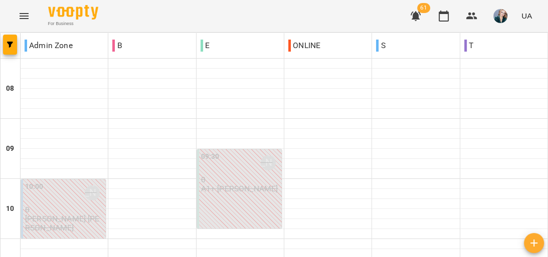
scroll to position [642, 0]
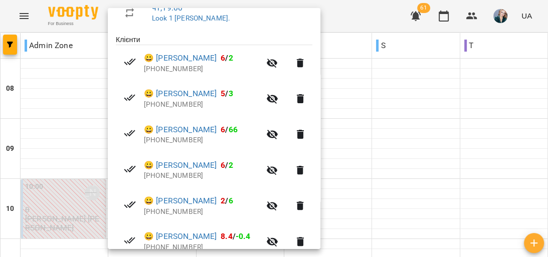
scroll to position [201, 0]
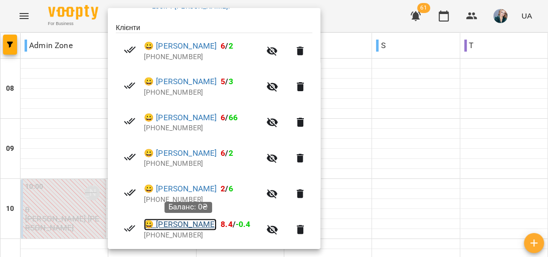
click at [217, 226] on link "😀 Витищенко Максим" at bounding box center [180, 225] width 73 height 12
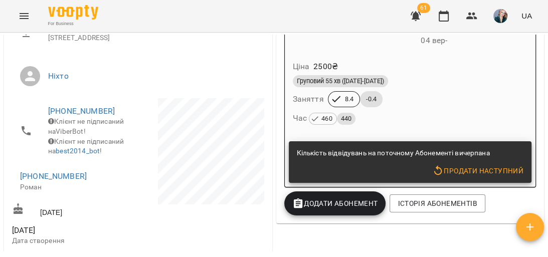
scroll to position [201, 0]
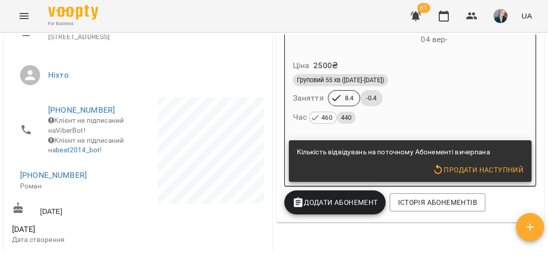
click at [442, 92] on div "Груповий 55 хв (2025-2026) Заняття 8.4 -0.4 Час 460 440" at bounding box center [410, 99] width 239 height 54
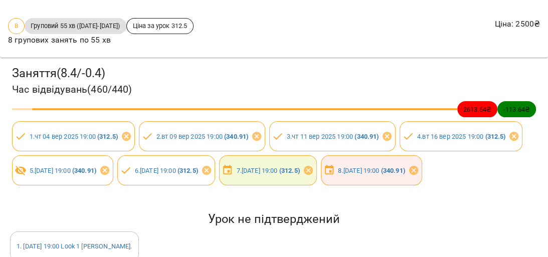
scroll to position [120, 0]
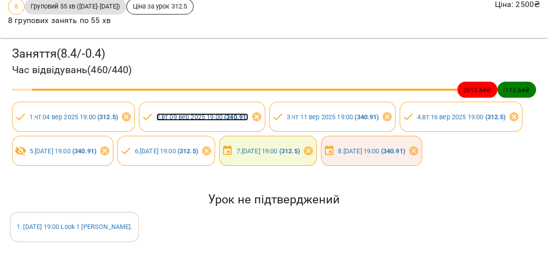
click at [225, 118] on link "2 . вт 09 вер 2025 19:00 ( 340.91 )" at bounding box center [203, 117] width 92 height 8
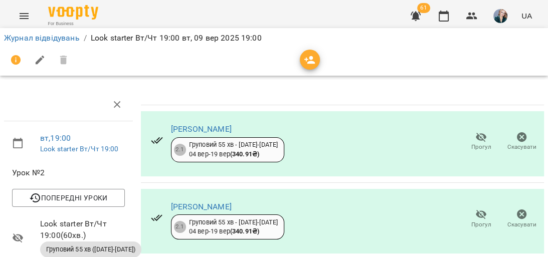
click at [255, 155] on b "( 340.91 ₴ )" at bounding box center [244, 155] width 29 height 8
click at [230, 148] on div "Груповий 55 хв - 2025-2026 04 вер - 19 вер ( 340.91 ₴ )" at bounding box center [233, 150] width 89 height 19
click at [197, 153] on div "Груповий 55 хв - 2025-2026 04 вер - 19 вер ( 340.91 ₴ )" at bounding box center [233, 150] width 89 height 19
click at [202, 146] on div "Груповий 55 хв - 2025-2026 04 вер - 19 вер ( 340.91 ₴ )" at bounding box center [233, 150] width 89 height 19
click at [259, 156] on b "( 340.91 ₴ )" at bounding box center [244, 155] width 29 height 8
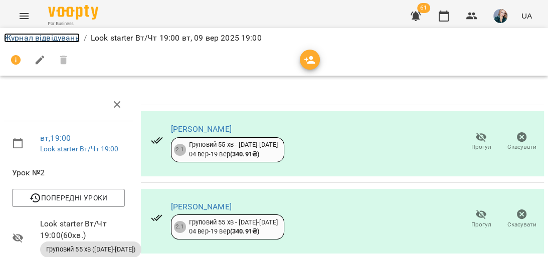
click at [52, 36] on link "Журнал відвідувань" at bounding box center [42, 38] width 76 height 10
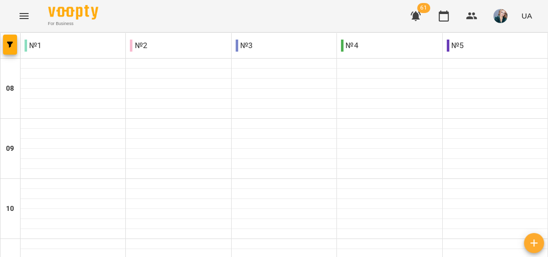
scroll to position [590, 0]
click at [23, 15] on icon "Menu" at bounding box center [24, 16] width 12 height 12
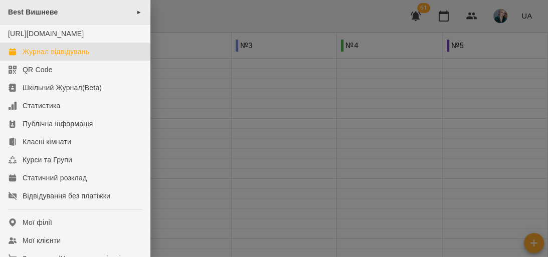
click at [77, 7] on div "Best Вишневе ►" at bounding box center [75, 12] width 150 height 25
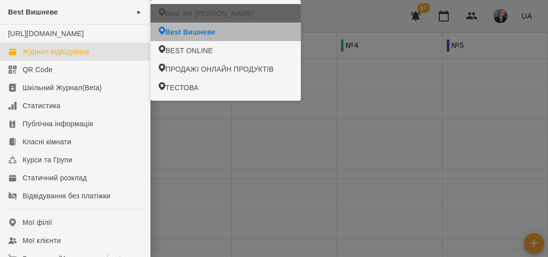
click at [197, 17] on span "Best ЖК [PERSON_NAME]" at bounding box center [210, 14] width 88 height 10
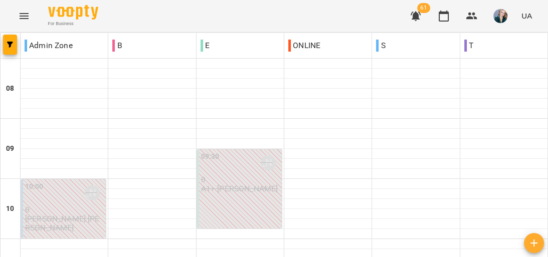
scroll to position [642, 0]
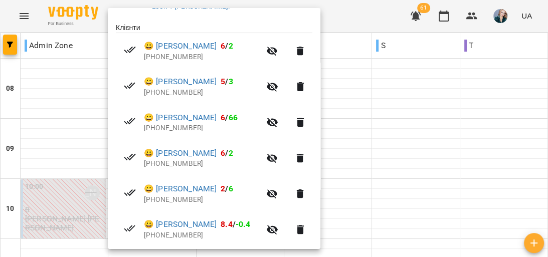
scroll to position [234, 0]
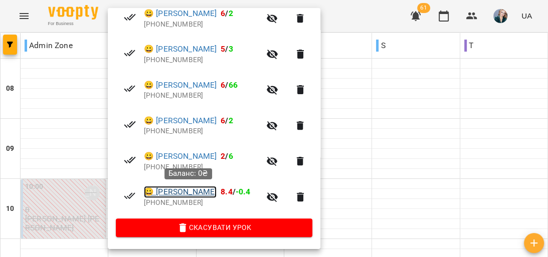
click at [211, 196] on link "😀 Витищенко Максим" at bounding box center [180, 192] width 73 height 12
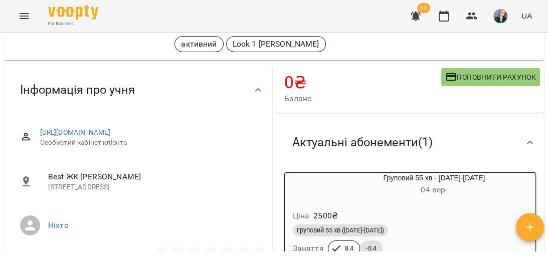
scroll to position [120, 0]
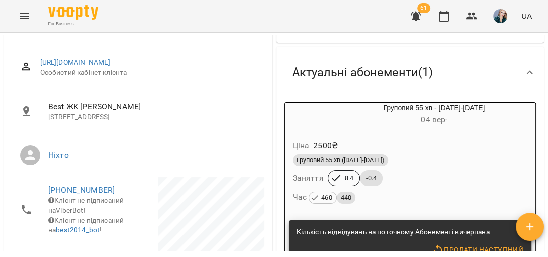
click at [415, 150] on div "Ціна 2500 ₴" at bounding box center [410, 146] width 239 height 18
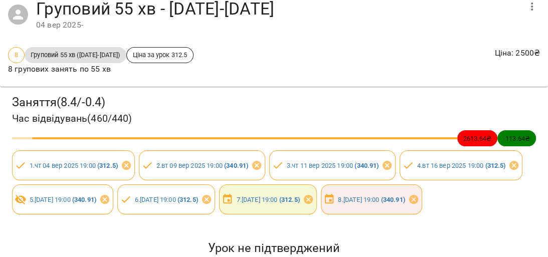
scroll to position [0, 0]
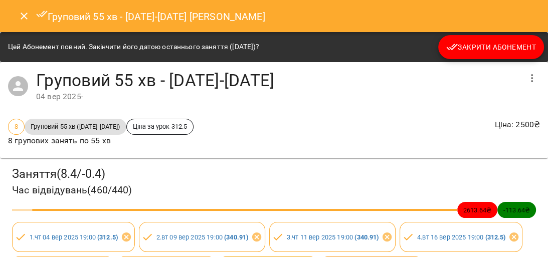
click at [23, 17] on icon "Close" at bounding box center [24, 16] width 7 height 7
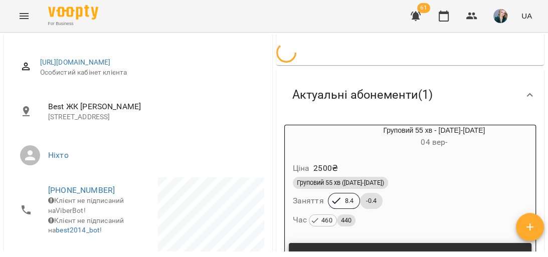
click at [26, 15] on icon "Menu" at bounding box center [24, 16] width 12 height 12
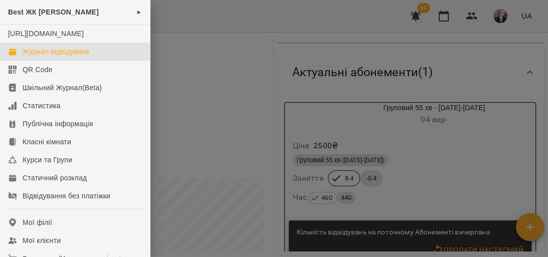
click at [68, 57] on div "Журнал відвідувань" at bounding box center [56, 52] width 67 height 10
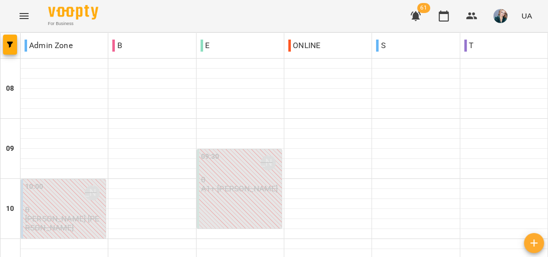
scroll to position [401, 0]
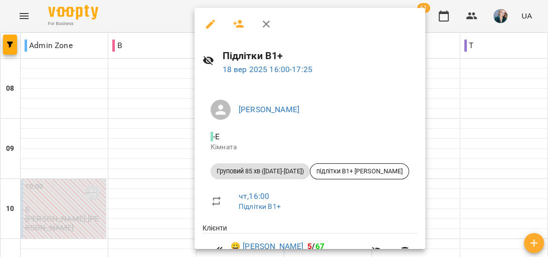
scroll to position [201, 0]
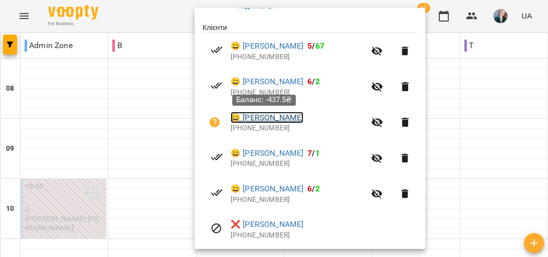
click at [260, 120] on link "😀 Шелест Давід" at bounding box center [267, 118] width 73 height 12
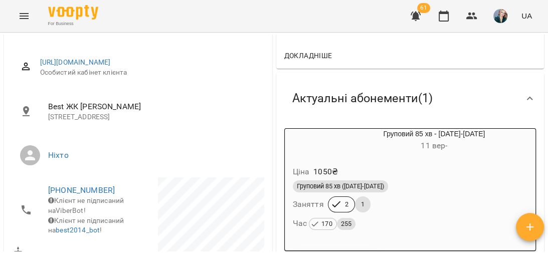
scroll to position [161, 0]
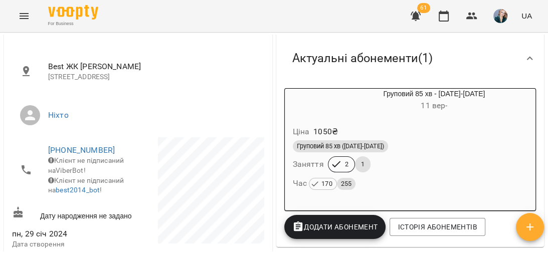
click at [397, 133] on div "Ціна 1050 ₴" at bounding box center [410, 132] width 239 height 18
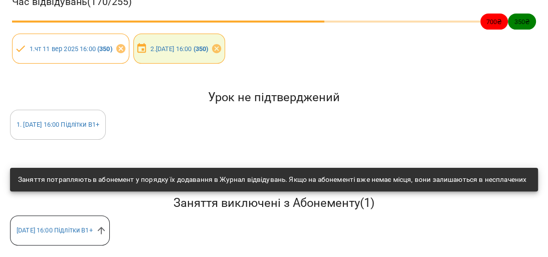
scroll to position [175, 0]
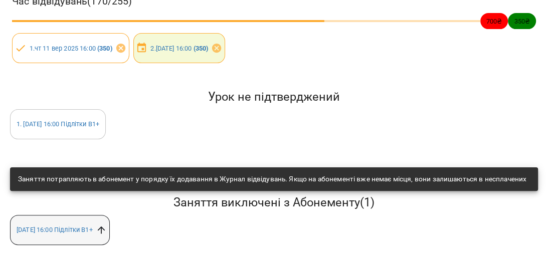
click at [105, 226] on icon at bounding box center [101, 230] width 8 height 8
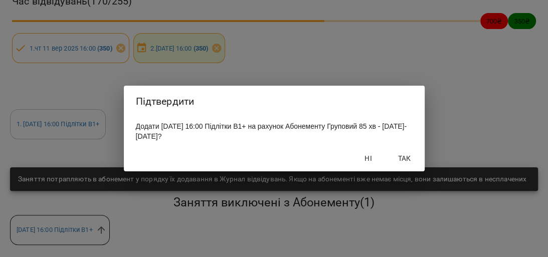
click at [401, 157] on span "Так" at bounding box center [405, 159] width 24 height 12
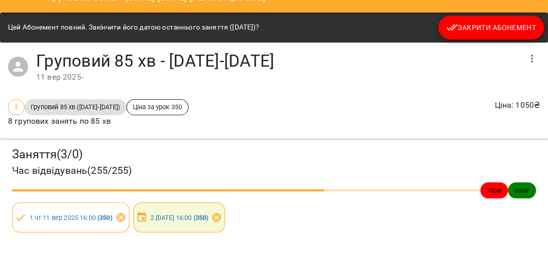
scroll to position [0, 0]
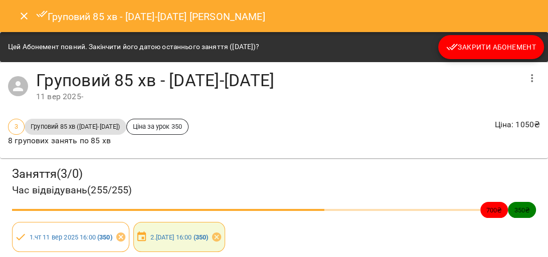
click at [16, 15] on button "Close" at bounding box center [24, 16] width 24 height 24
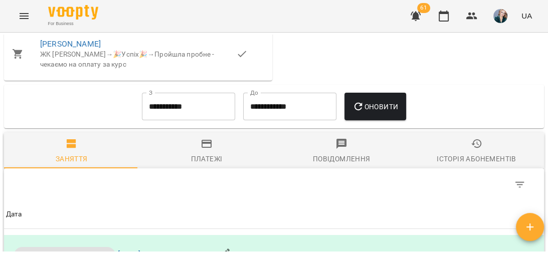
scroll to position [723, 0]
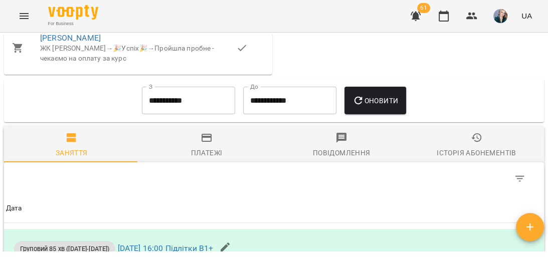
click at [205, 142] on icon "button" at bounding box center [207, 138] width 10 height 8
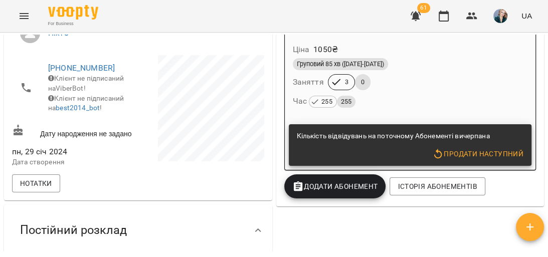
scroll to position [161, 0]
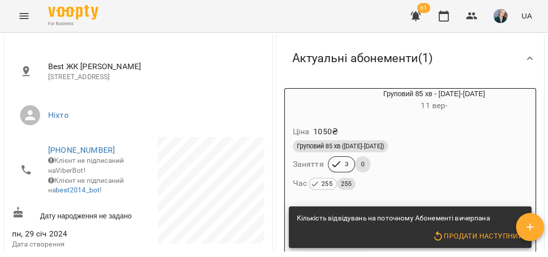
click at [397, 157] on div "Груповий 85 хв (2025-2026) Заняття 3 0 Час 255 255" at bounding box center [410, 166] width 239 height 54
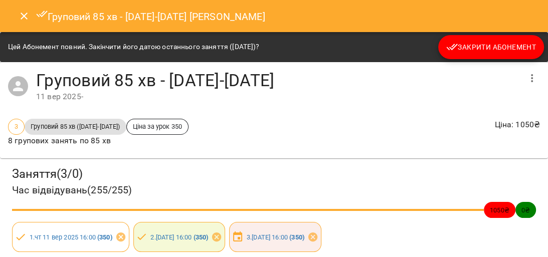
scroll to position [91, 0]
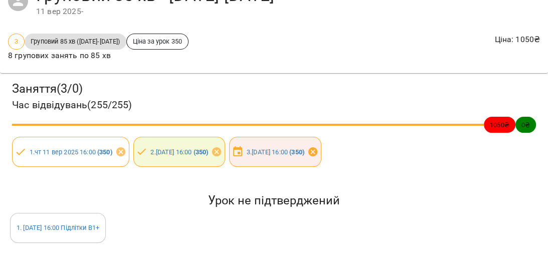
click at [318, 148] on icon at bounding box center [313, 152] width 9 height 9
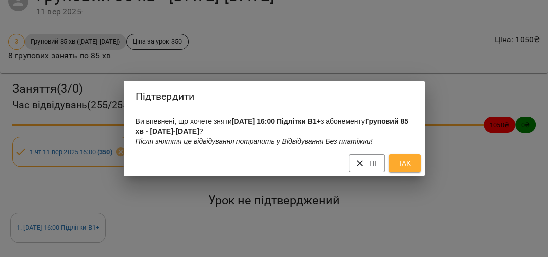
click at [409, 163] on span "Так" at bounding box center [405, 164] width 16 height 12
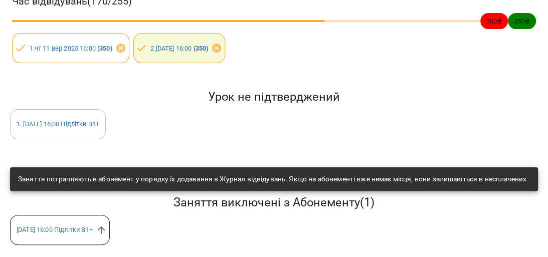
scroll to position [175, 0]
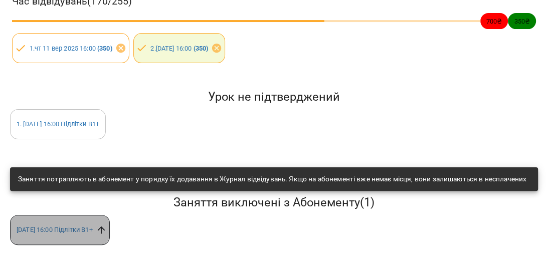
click at [107, 227] on icon at bounding box center [101, 230] width 11 height 11
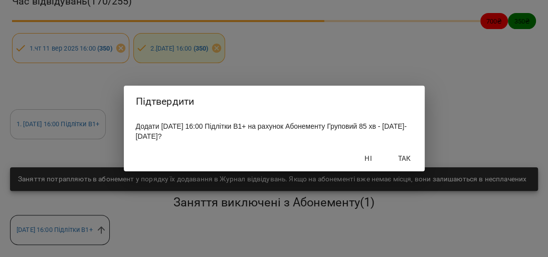
click at [412, 161] on span "Так" at bounding box center [405, 159] width 24 height 12
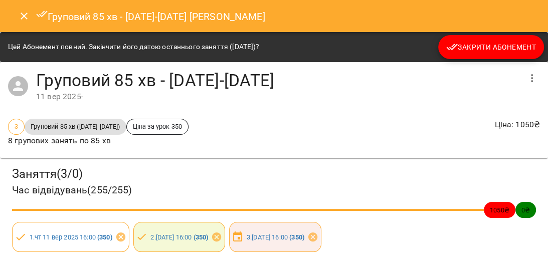
scroll to position [91, 0]
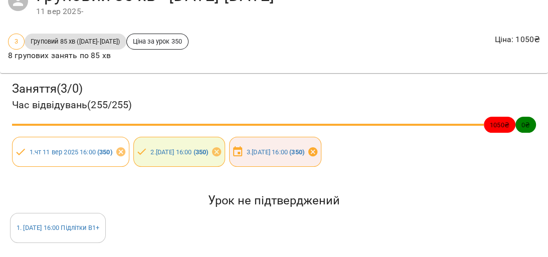
click at [318, 148] on icon at bounding box center [313, 152] width 9 height 9
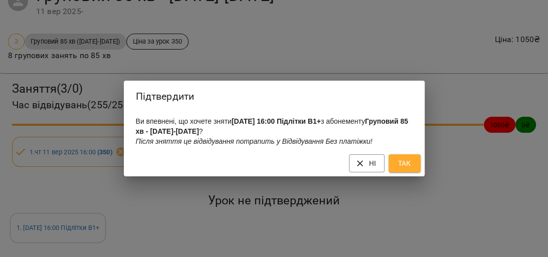
click at [408, 163] on span "Так" at bounding box center [405, 164] width 16 height 12
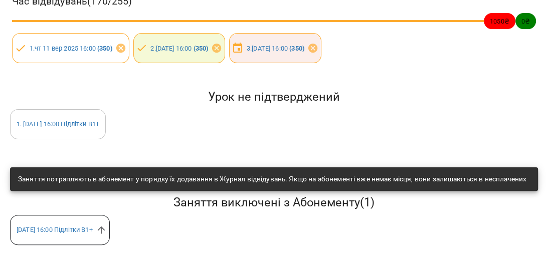
scroll to position [175, 0]
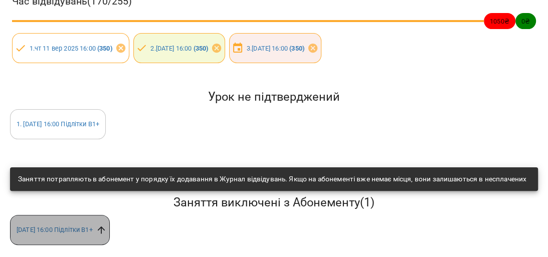
click at [107, 225] on icon at bounding box center [101, 230] width 11 height 11
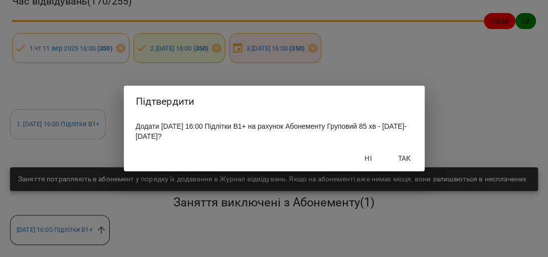
click at [401, 155] on span "Так" at bounding box center [405, 159] width 24 height 12
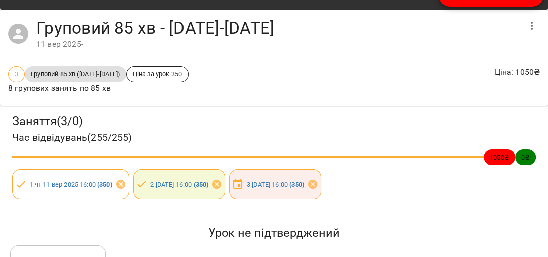
scroll to position [0, 0]
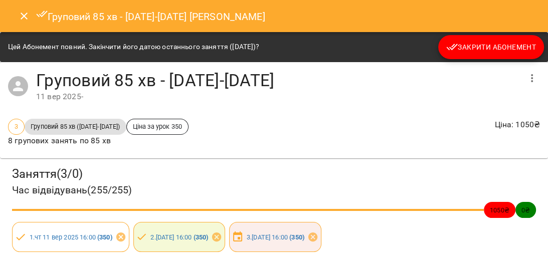
click at [26, 20] on icon "Close" at bounding box center [24, 16] width 12 height 12
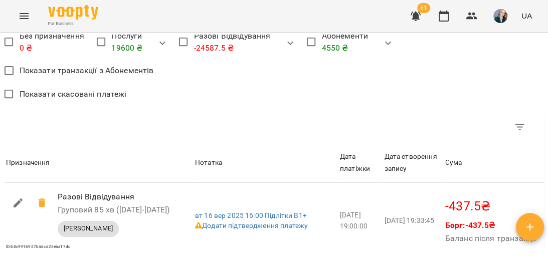
scroll to position [963, 0]
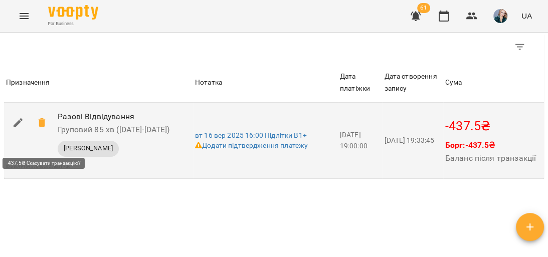
click at [39, 127] on icon at bounding box center [41, 122] width 7 height 9
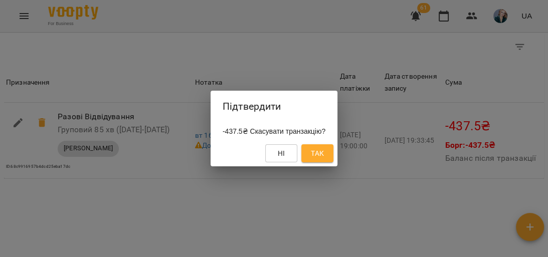
click at [324, 152] on span "Так" at bounding box center [317, 154] width 13 height 12
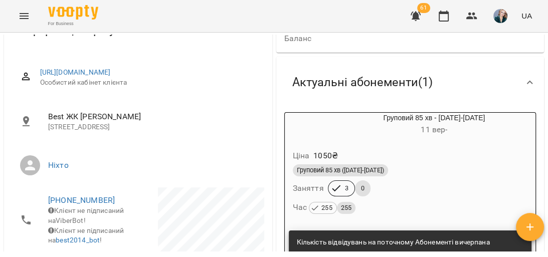
scroll to position [86, 0]
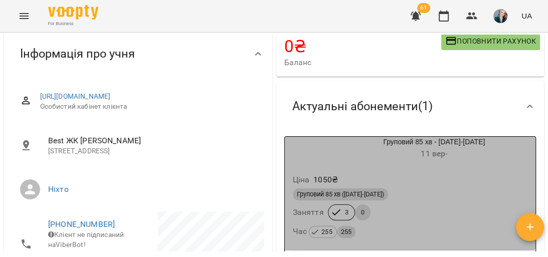
click at [396, 177] on div "Ціна 1050 ₴" at bounding box center [410, 180] width 239 height 18
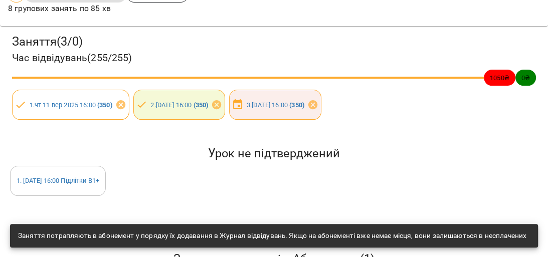
scroll to position [124, 0]
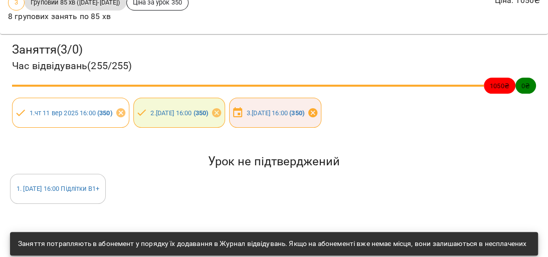
click at [319, 112] on icon at bounding box center [313, 112] width 11 height 11
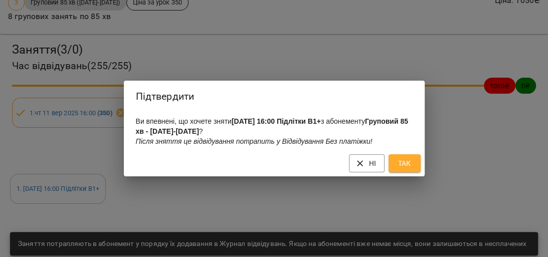
click at [403, 166] on span "Так" at bounding box center [405, 164] width 16 height 12
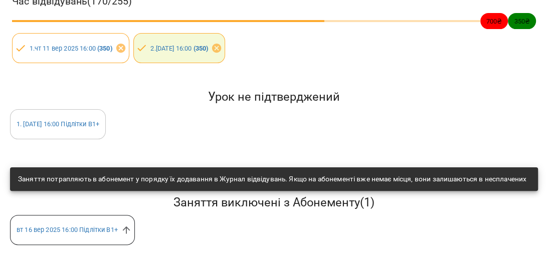
scroll to position [175, 0]
click at [128, 227] on icon at bounding box center [127, 230] width 8 height 8
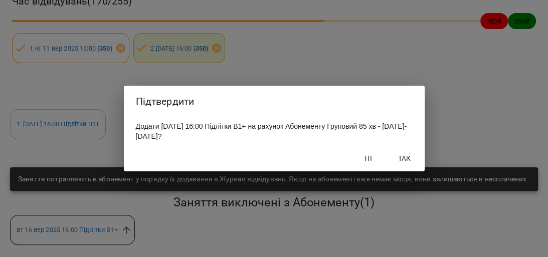
click at [400, 157] on span "Так" at bounding box center [405, 159] width 24 height 12
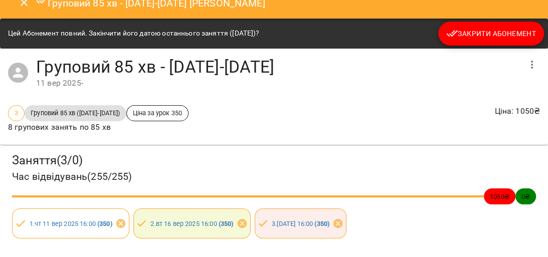
scroll to position [0, 0]
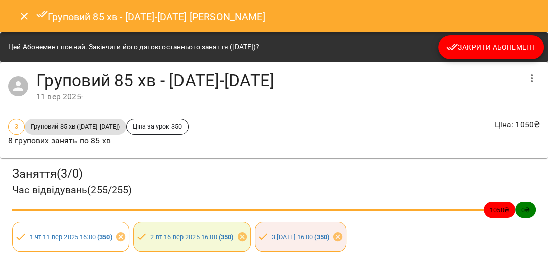
click at [22, 13] on icon "Close" at bounding box center [24, 16] width 12 height 12
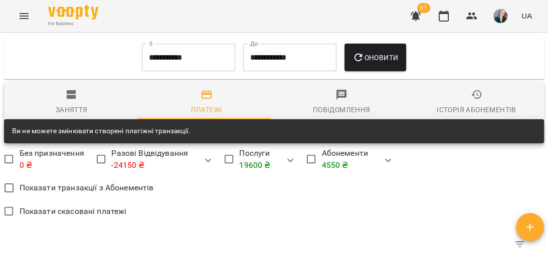
scroll to position [763, 0]
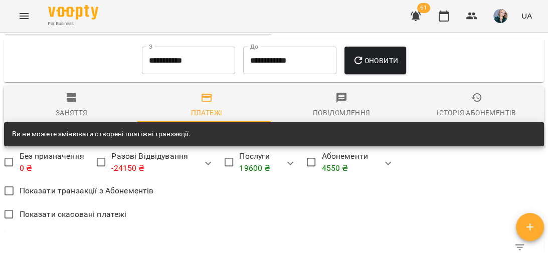
click at [201, 75] on input "**********" at bounding box center [188, 61] width 93 height 28
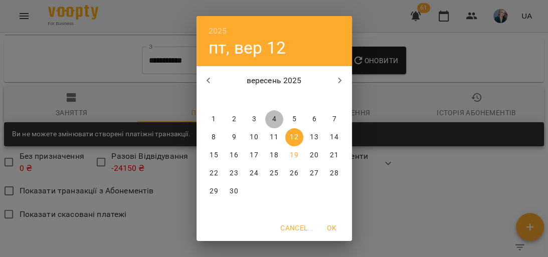
click at [274, 118] on span "4" at bounding box center [274, 119] width 18 height 10
type input "**********"
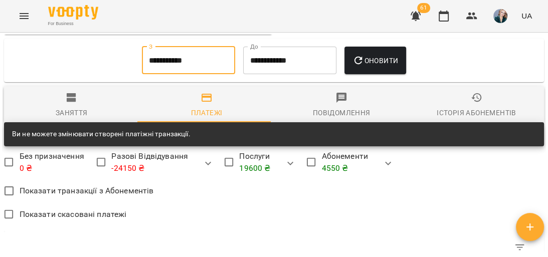
click at [406, 72] on button "Оновити" at bounding box center [376, 61] width 62 height 28
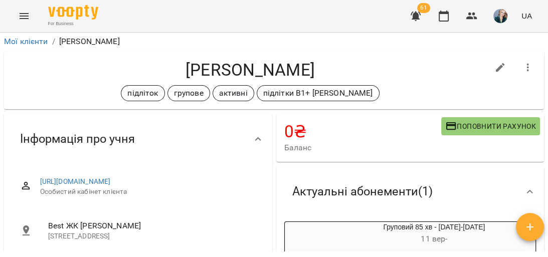
scroll to position [0, 0]
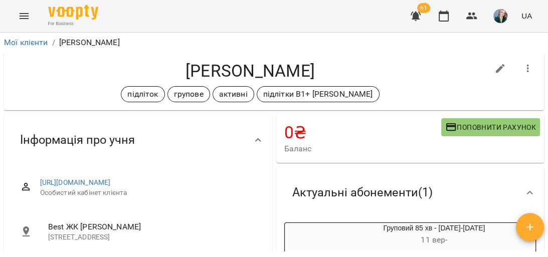
click at [24, 22] on button "Menu" at bounding box center [24, 16] width 24 height 24
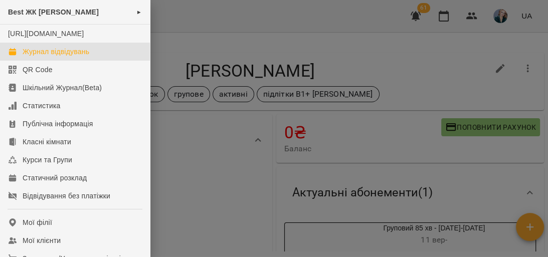
click at [70, 57] on div "Журнал відвідувань" at bounding box center [56, 52] width 67 height 10
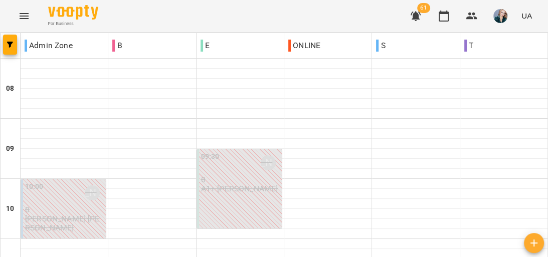
scroll to position [482, 0]
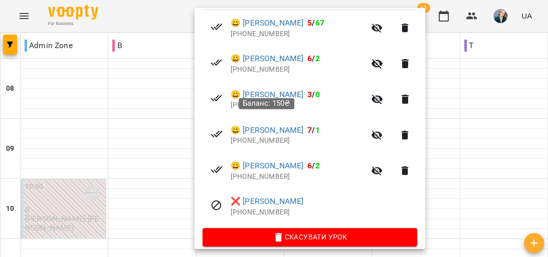
scroll to position [234, 0]
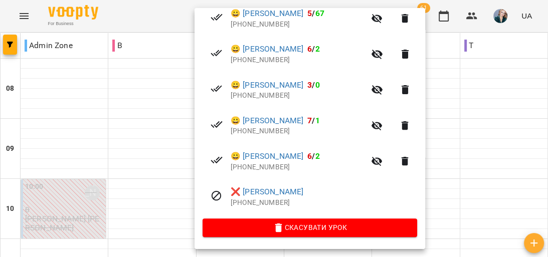
click at [151, 106] on div at bounding box center [274, 128] width 548 height 257
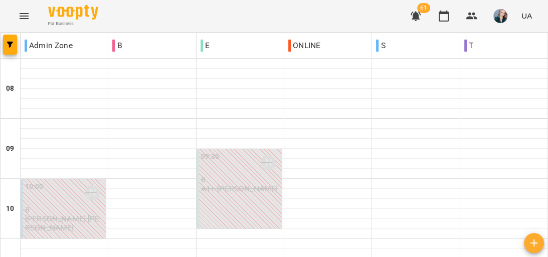
scroll to position [562, 0]
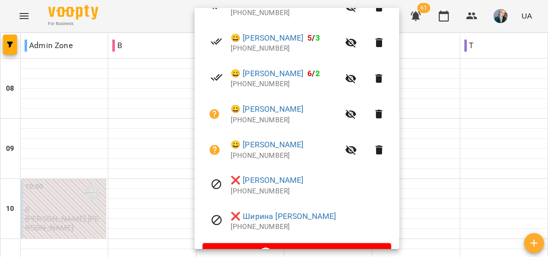
scroll to position [281, 0]
click at [376, 115] on icon "button" at bounding box center [379, 113] width 7 height 9
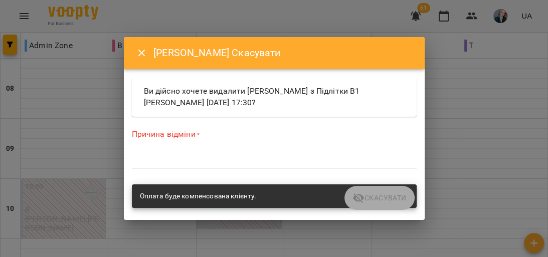
click at [285, 155] on div "*" at bounding box center [274, 161] width 285 height 16
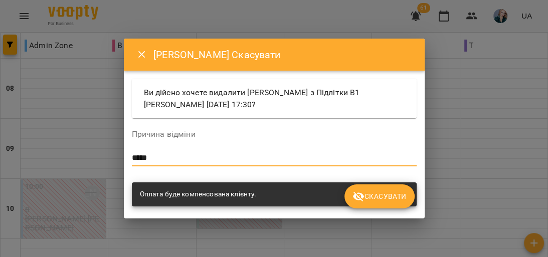
type textarea "*****"
click at [381, 196] on span "Скасувати" at bounding box center [380, 197] width 54 height 12
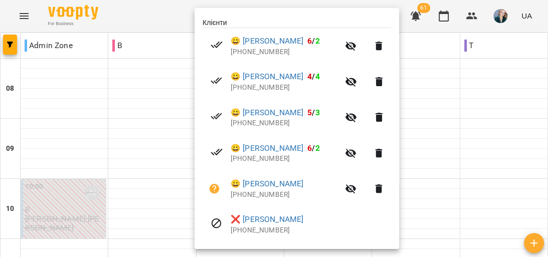
scroll to position [270, 0]
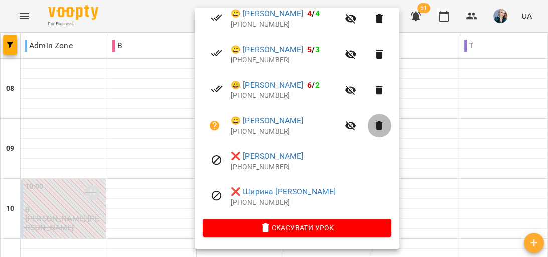
click at [377, 120] on icon "button" at bounding box center [379, 126] width 12 height 12
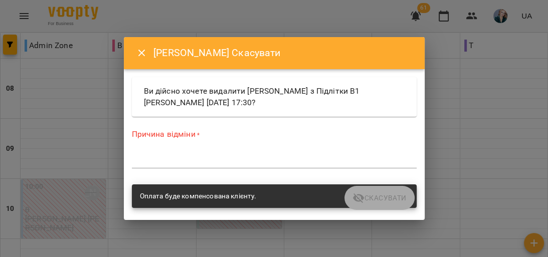
click at [267, 163] on textarea at bounding box center [274, 161] width 285 height 10
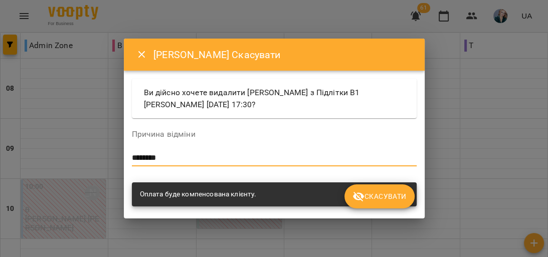
type textarea "********"
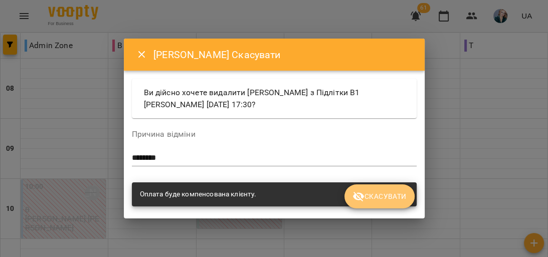
click at [371, 207] on button "Скасувати" at bounding box center [380, 197] width 70 height 24
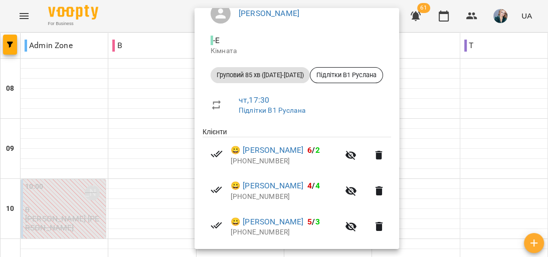
scroll to position [234, 0]
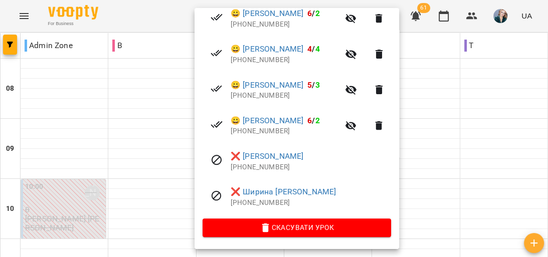
click at [442, 178] on div at bounding box center [274, 128] width 548 height 257
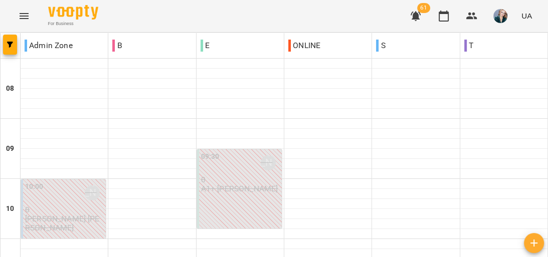
scroll to position [442, 0]
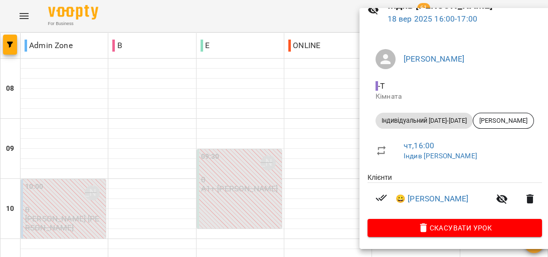
scroll to position [52, 0]
click at [355, 124] on div at bounding box center [274, 128] width 548 height 257
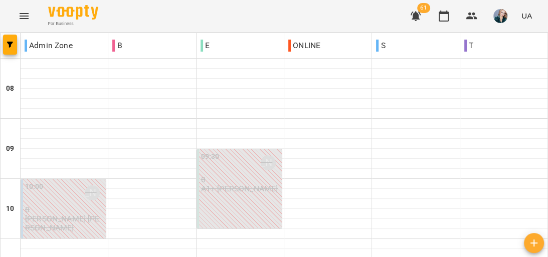
scroll to position [522, 0]
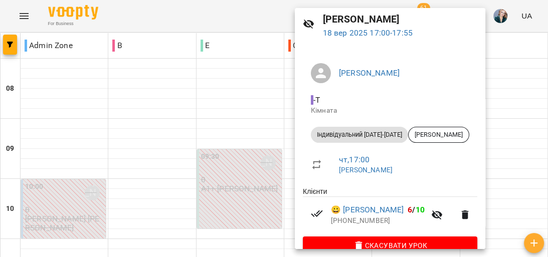
scroll to position [68, 0]
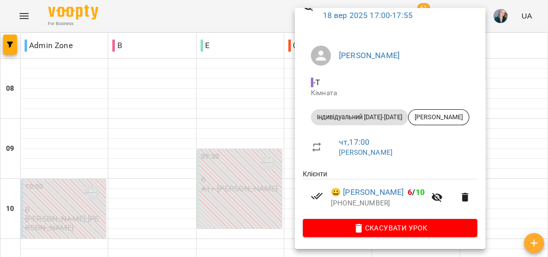
drag, startPoint x: 262, startPoint y: 140, endPoint x: 425, endPoint y: 160, distance: 163.8
click at [264, 139] on div at bounding box center [274, 128] width 548 height 257
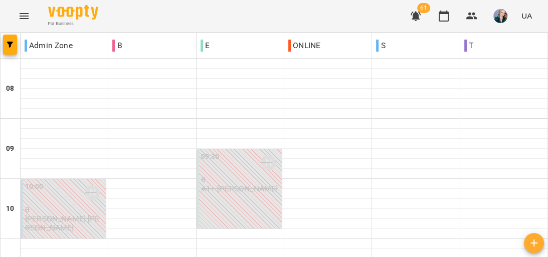
scroll to position [562, 0]
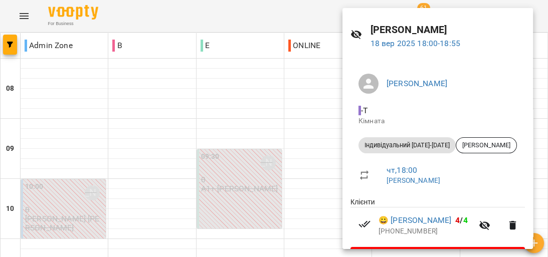
scroll to position [56, 0]
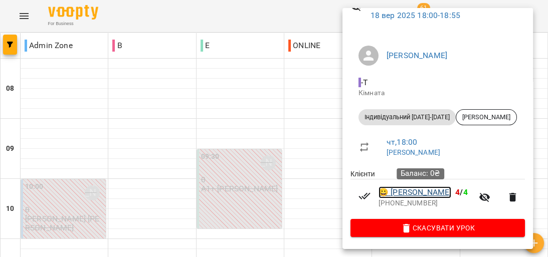
click at [442, 193] on link "😀 Сльота Олександр" at bounding box center [415, 193] width 73 height 12
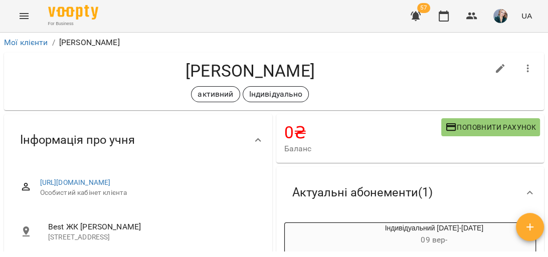
scroll to position [120, 0]
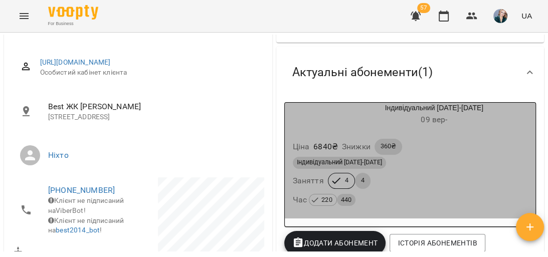
click at [446, 179] on div "Індивідуальний 2025-2026 Заняття 4 4 Час 220 440" at bounding box center [410, 182] width 239 height 54
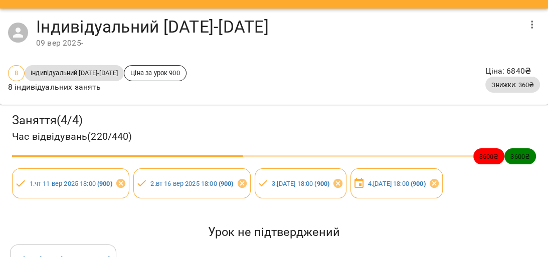
scroll to position [0, 0]
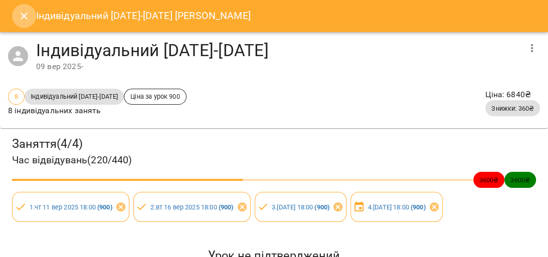
click at [20, 12] on icon "Close" at bounding box center [24, 16] width 12 height 12
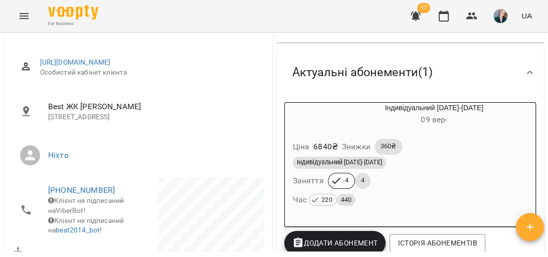
click at [25, 13] on icon "Menu" at bounding box center [24, 16] width 12 height 12
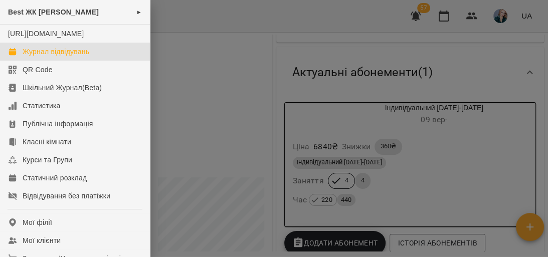
click at [85, 57] on div "Журнал відвідувань" at bounding box center [56, 52] width 67 height 10
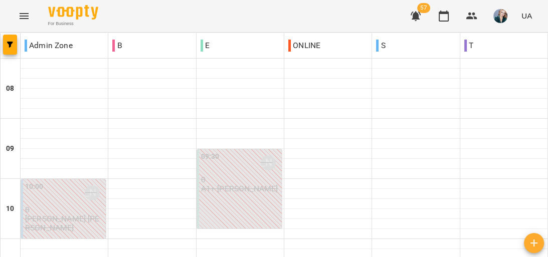
scroll to position [522, 0]
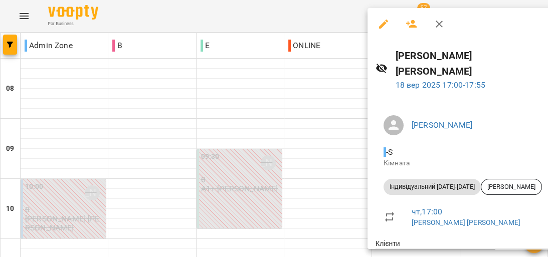
scroll to position [56, 0]
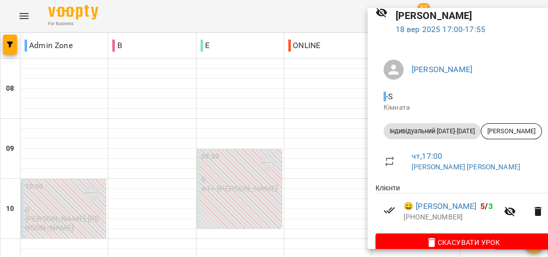
drag, startPoint x: 281, startPoint y: 92, endPoint x: 289, endPoint y: 93, distance: 8.1
click at [281, 90] on div at bounding box center [274, 128] width 548 height 257
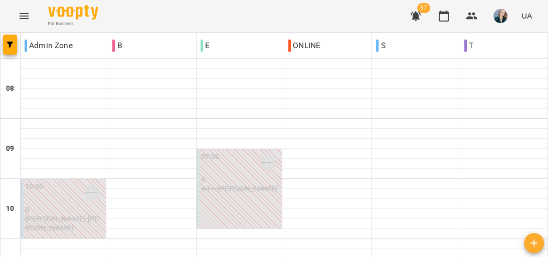
scroll to position [241, 0]
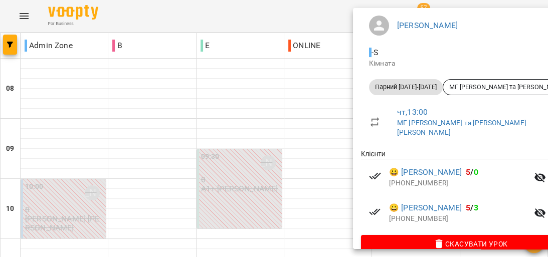
scroll to position [103, 0]
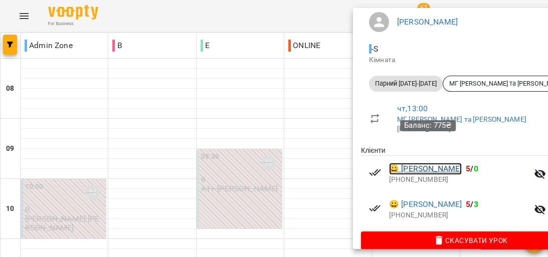
click at [407, 163] on link "😀 Керницька Наталія" at bounding box center [425, 169] width 73 height 12
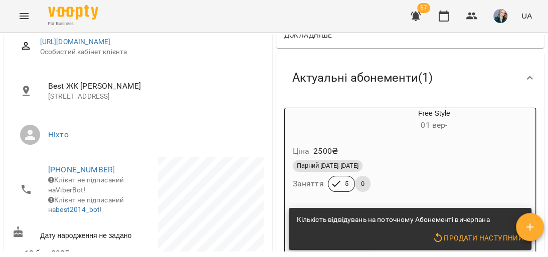
scroll to position [120, 0]
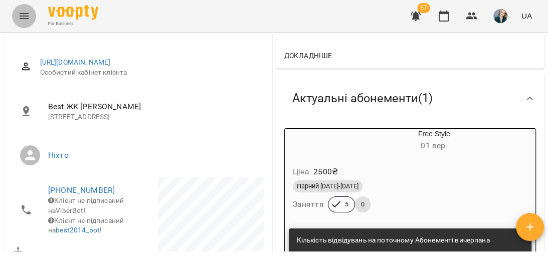
click at [26, 15] on icon "Menu" at bounding box center [24, 16] width 12 height 12
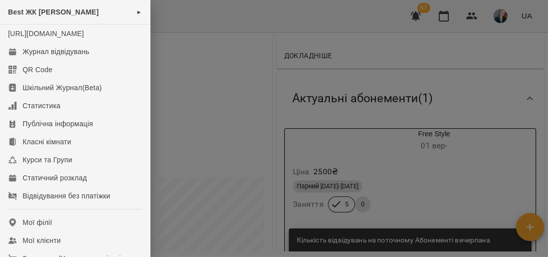
click at [284, 149] on div at bounding box center [274, 128] width 548 height 257
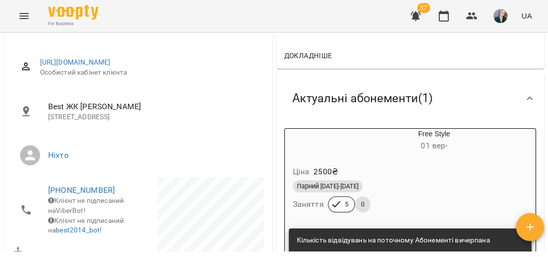
click at [26, 14] on icon "Menu" at bounding box center [24, 16] width 9 height 6
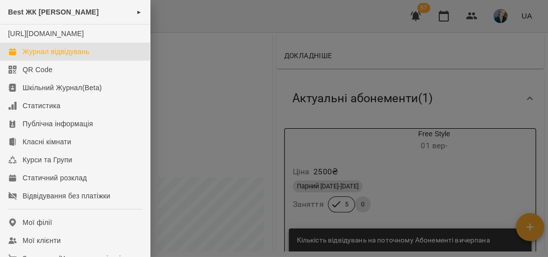
click at [117, 61] on link "Журнал відвідувань" at bounding box center [75, 52] width 150 height 18
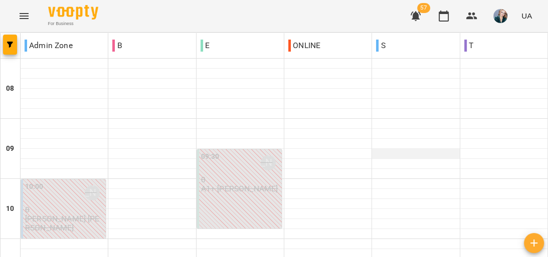
scroll to position [281, 0]
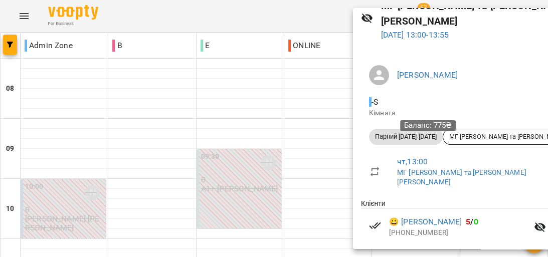
scroll to position [103, 0]
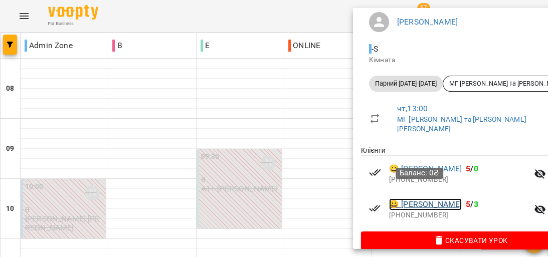
click at [442, 199] on link "😀 Лисюк Анна" at bounding box center [425, 205] width 73 height 12
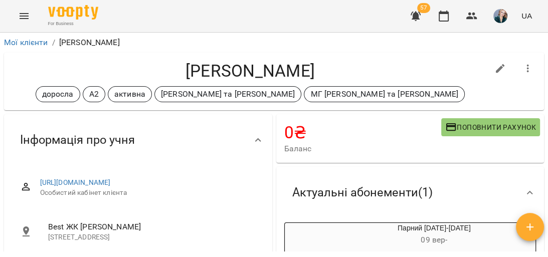
click at [21, 13] on icon "Menu" at bounding box center [24, 16] width 12 height 12
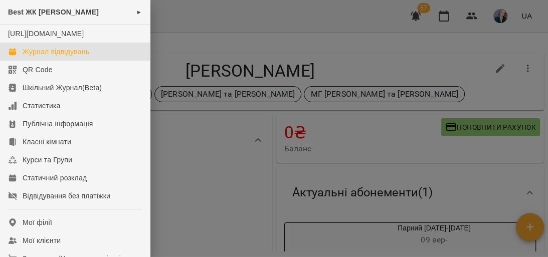
click at [96, 61] on link "Журнал відвідувань" at bounding box center [75, 52] width 150 height 18
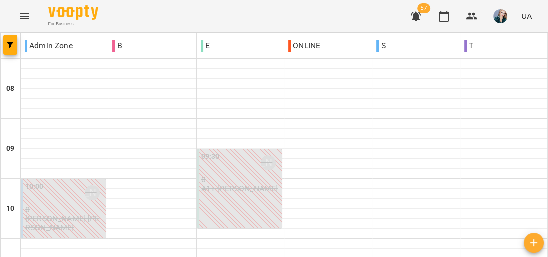
scroll to position [241, 0]
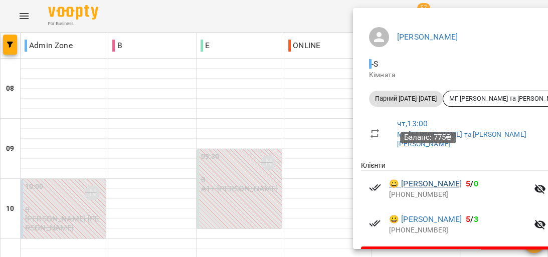
scroll to position [63, 0]
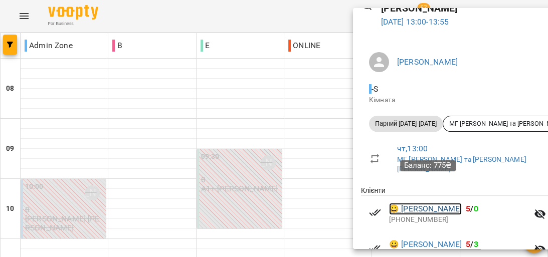
click at [433, 203] on link "😀 Керницька Наталія" at bounding box center [425, 209] width 73 height 12
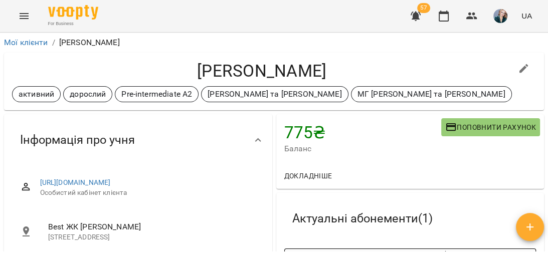
click at [26, 17] on icon "Menu" at bounding box center [24, 16] width 12 height 12
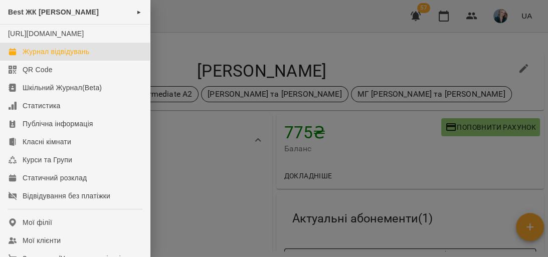
click at [83, 57] on div "Журнал відвідувань" at bounding box center [56, 52] width 67 height 10
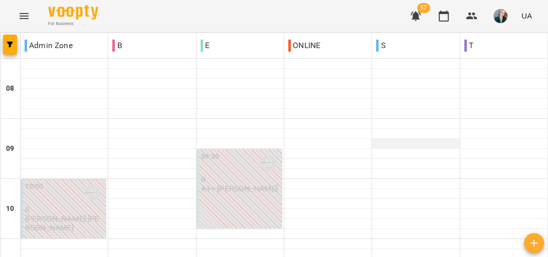
scroll to position [482, 0]
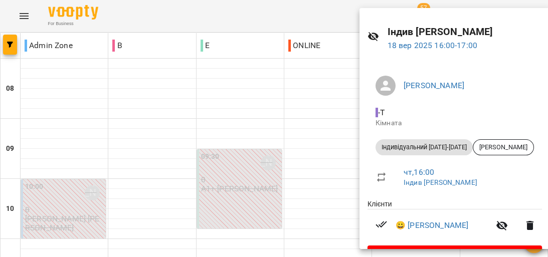
scroll to position [40, 0]
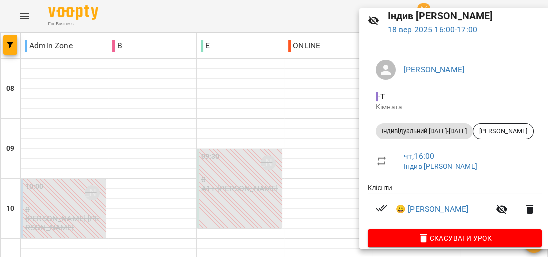
click at [354, 136] on div at bounding box center [274, 128] width 548 height 257
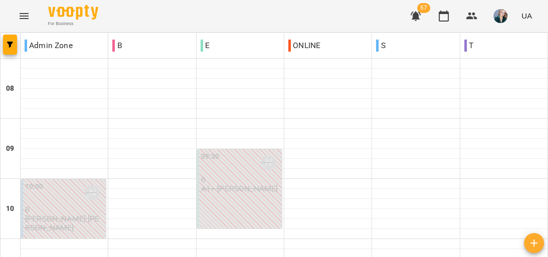
scroll to position [522, 0]
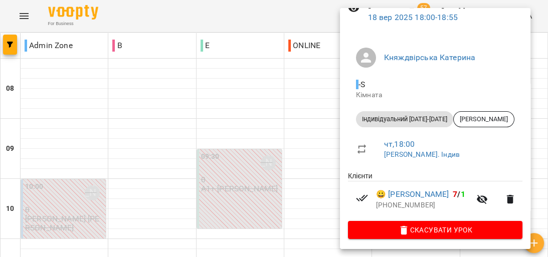
scroll to position [56, 0]
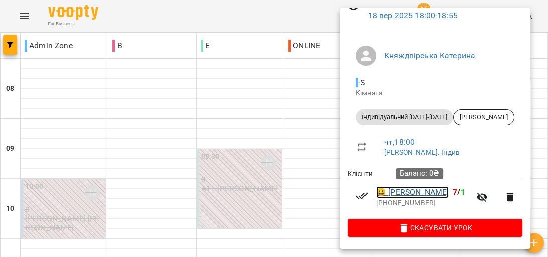
click at [449, 195] on link "😀 Плаксій Олександр" at bounding box center [412, 193] width 73 height 12
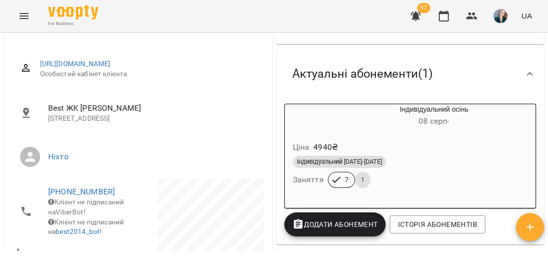
scroll to position [120, 0]
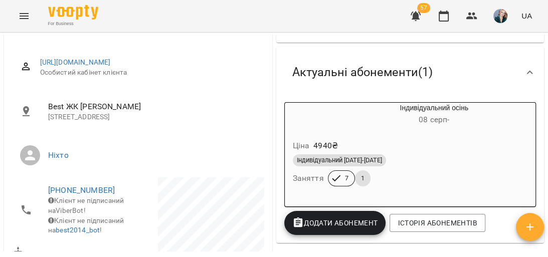
click at [28, 17] on icon "Menu" at bounding box center [24, 16] width 12 height 12
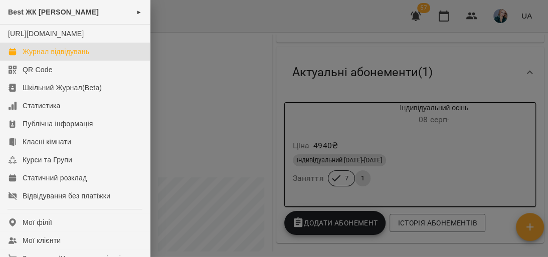
click at [80, 57] on div "Журнал відвідувань" at bounding box center [56, 52] width 67 height 10
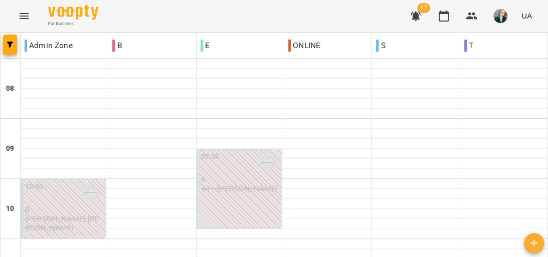
scroll to position [602, 0]
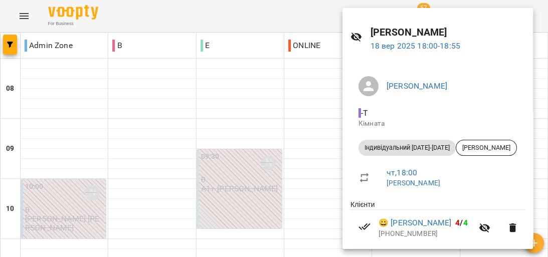
scroll to position [56, 0]
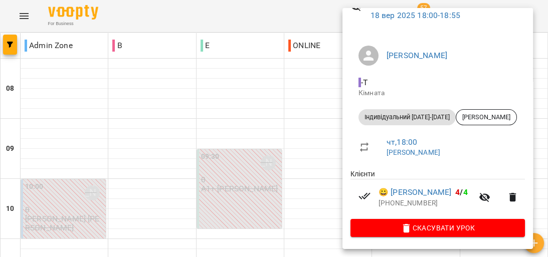
click at [327, 109] on div at bounding box center [274, 128] width 548 height 257
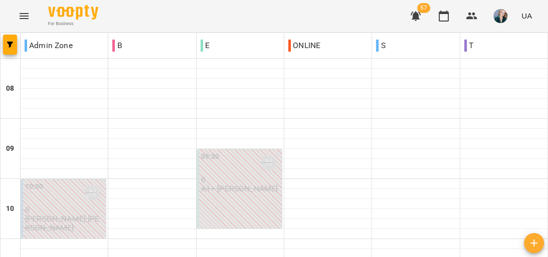
scroll to position [642, 0]
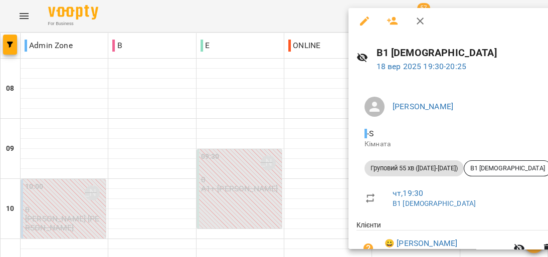
scroll to position [0, 0]
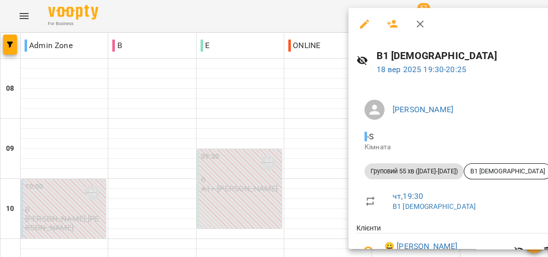
click at [338, 119] on div at bounding box center [274, 128] width 548 height 257
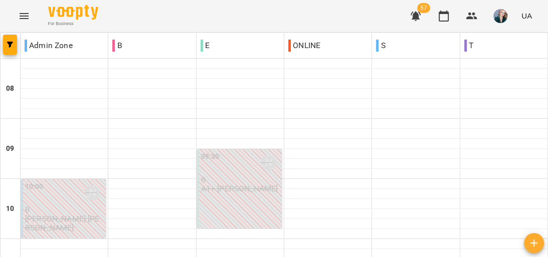
scroll to position [562, 0]
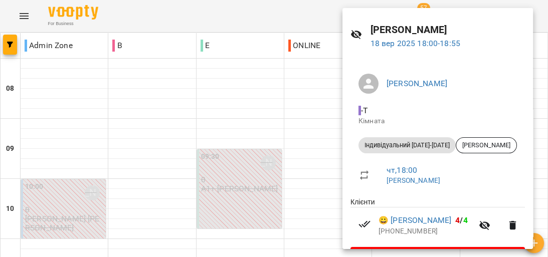
scroll to position [56, 0]
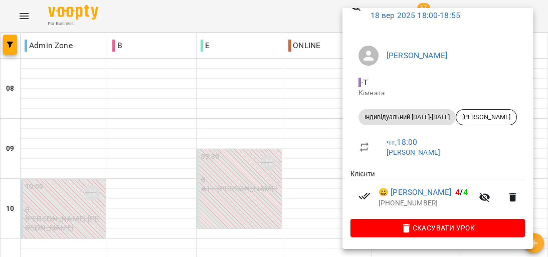
click at [314, 100] on div at bounding box center [274, 128] width 548 height 257
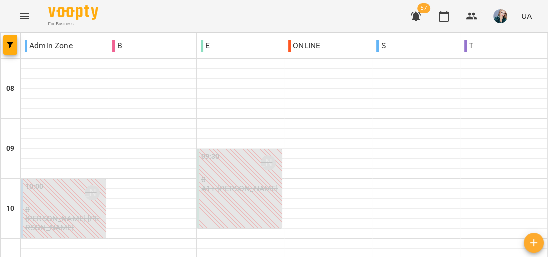
scroll to position [522, 0]
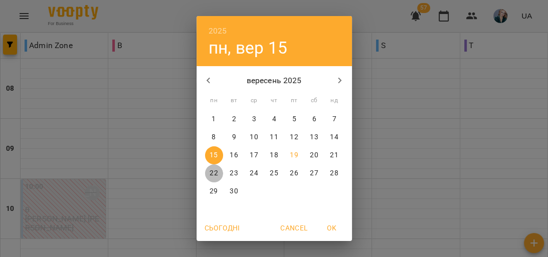
click at [211, 174] on p "22" at bounding box center [214, 174] width 8 height 10
type input "**********"
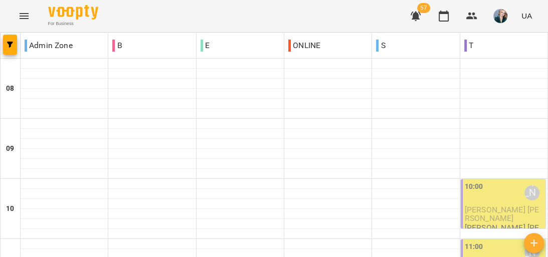
scroll to position [642, 0]
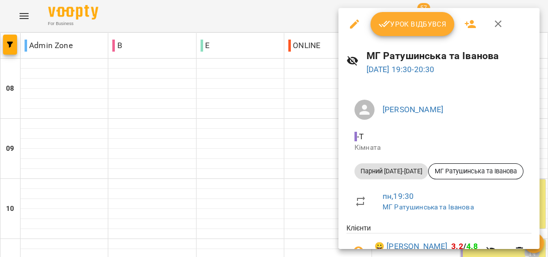
click at [303, 133] on div at bounding box center [274, 128] width 548 height 257
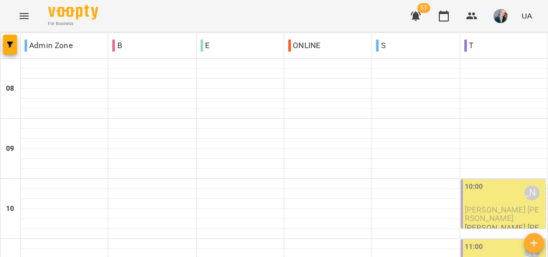
scroll to position [361, 0]
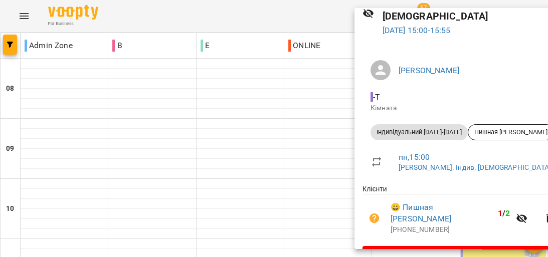
scroll to position [56, 0]
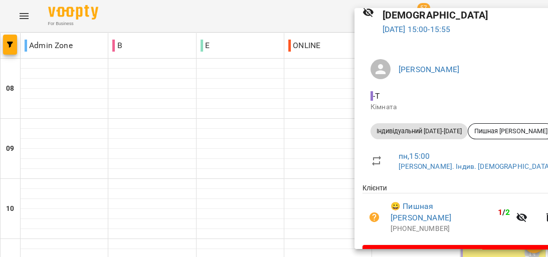
click at [334, 141] on div at bounding box center [274, 128] width 548 height 257
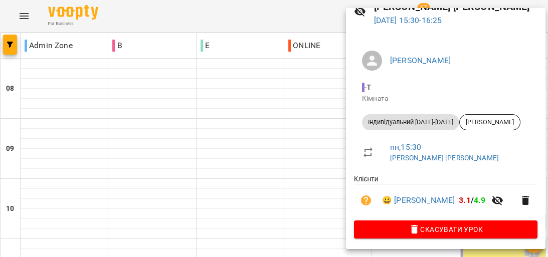
scroll to position [52, 0]
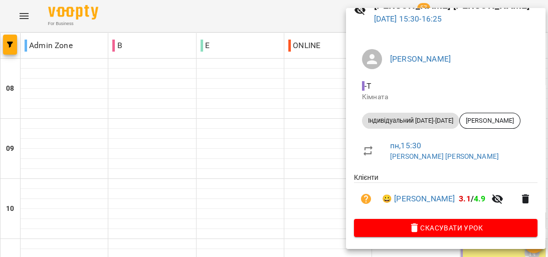
click at [290, 151] on div at bounding box center [274, 128] width 548 height 257
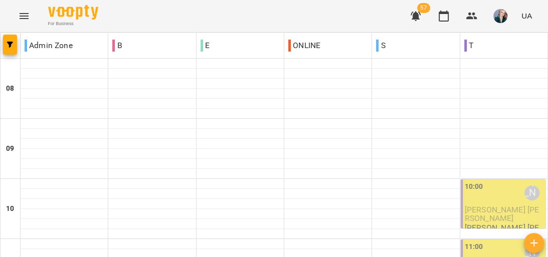
scroll to position [361, 0]
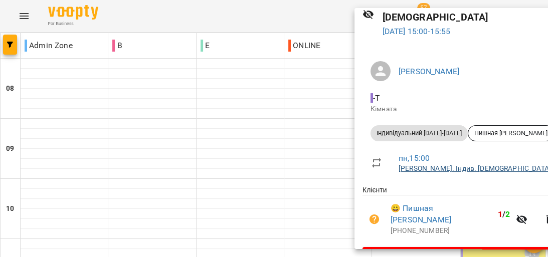
scroll to position [56, 0]
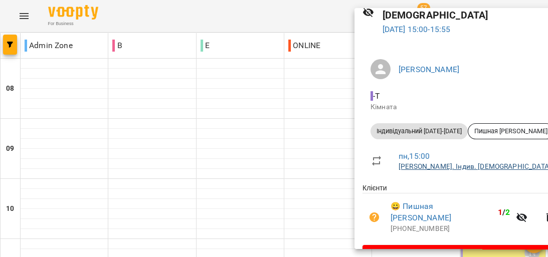
click at [472, 163] on link "[PERSON_NAME]. Індив. [DEMOGRAPHIC_DATA]" at bounding box center [475, 167] width 153 height 8
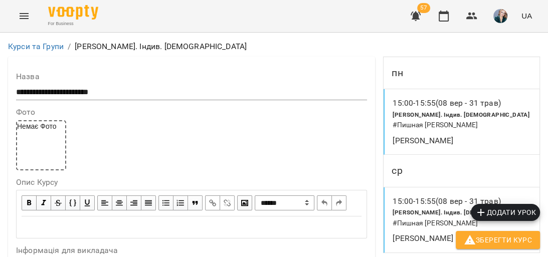
scroll to position [682, 0]
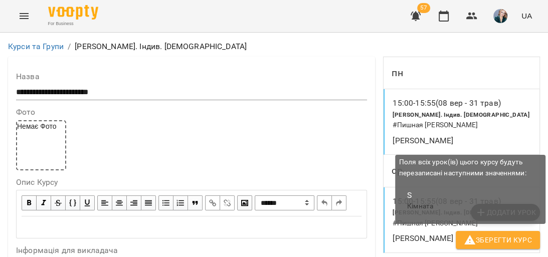
click at [486, 239] on span "Зберегти Курс" at bounding box center [498, 240] width 68 height 12
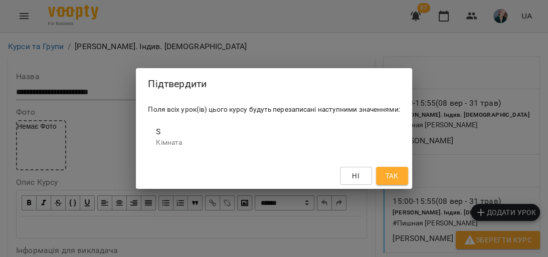
drag, startPoint x: 387, startPoint y: 174, endPoint x: 339, endPoint y: 159, distance: 50.6
click at [386, 174] on span "Так" at bounding box center [391, 176] width 13 height 12
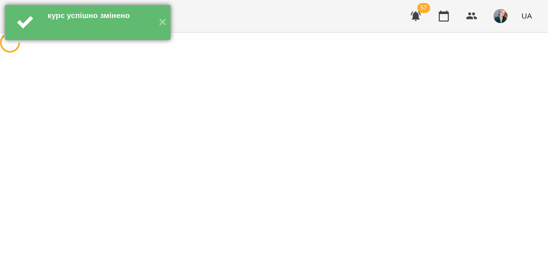
scroll to position [0, 0]
click at [39, 19] on div at bounding box center [25, 22] width 35 height 35
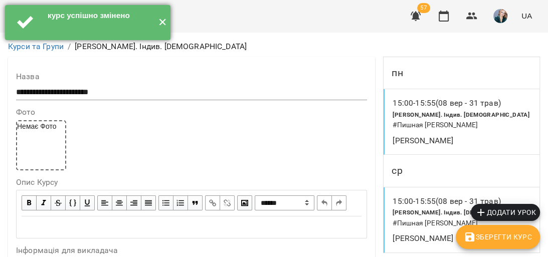
click at [166, 29] on button "✕" at bounding box center [162, 22] width 17 height 35
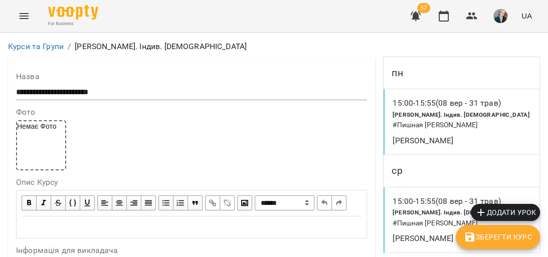
click at [28, 18] on icon "Menu" at bounding box center [24, 16] width 12 height 12
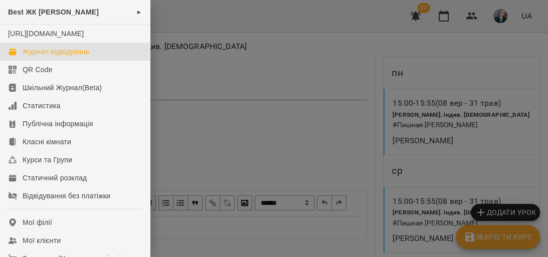
click at [76, 57] on div "Журнал відвідувань" at bounding box center [56, 52] width 67 height 10
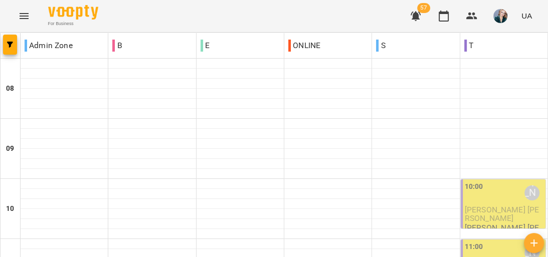
scroll to position [361, 0]
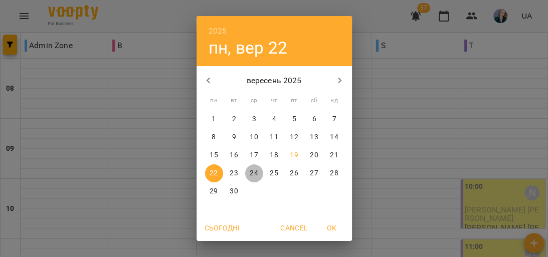
click at [254, 172] on p "24" at bounding box center [254, 174] width 8 height 10
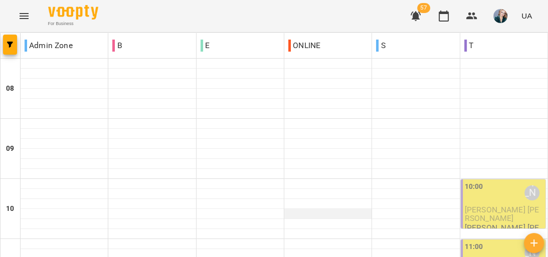
scroll to position [401, 0]
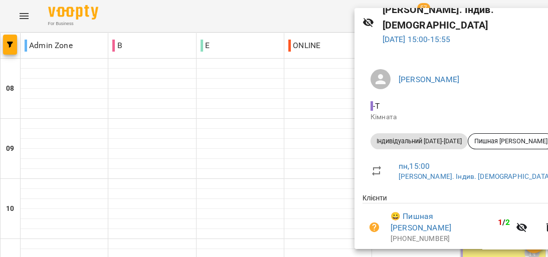
scroll to position [0, 0]
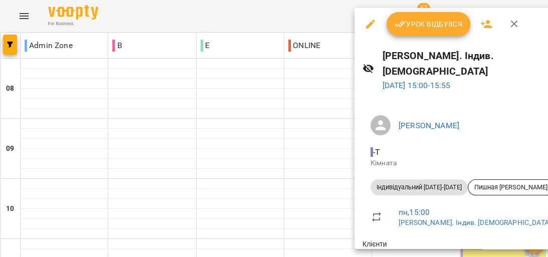
click at [367, 29] on icon "button" at bounding box center [371, 24] width 12 height 12
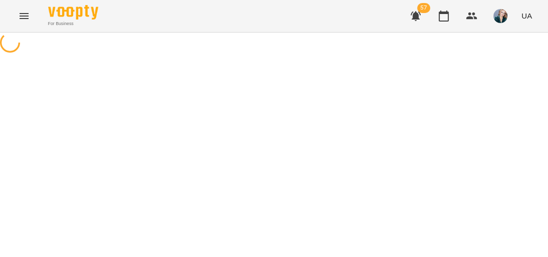
select select "**********"
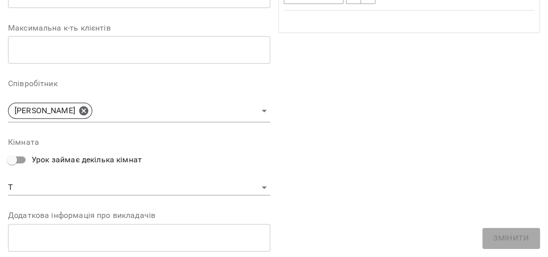
scroll to position [281, 0]
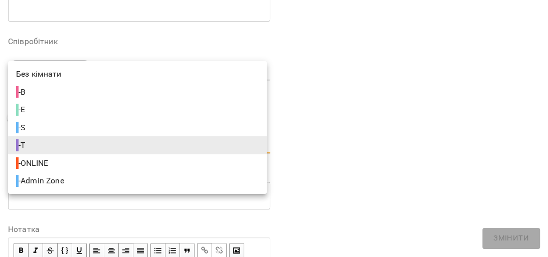
click at [177, 145] on body "**********" at bounding box center [274, 251] width 548 height 503
click at [179, 127] on li "- S" at bounding box center [137, 128] width 259 height 18
type input "**********"
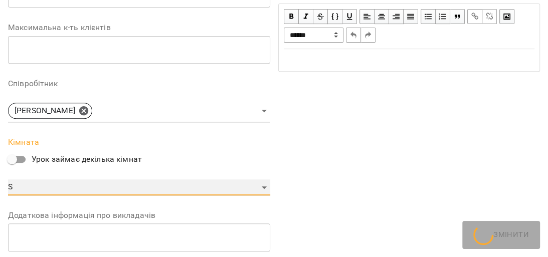
scroll to position [323, 0]
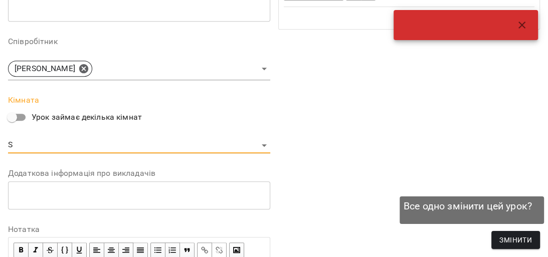
click at [504, 239] on span "Змінити" at bounding box center [516, 240] width 33 height 12
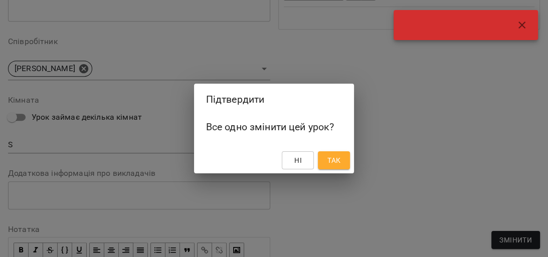
click at [334, 155] on span "Так" at bounding box center [334, 161] width 13 height 12
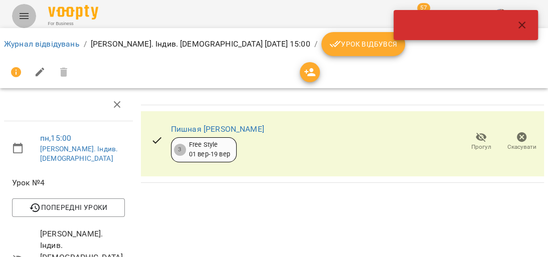
click at [20, 16] on icon "Menu" at bounding box center [24, 16] width 9 height 6
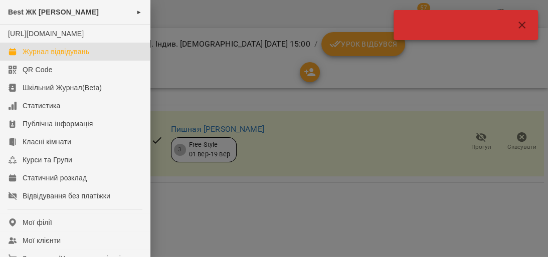
click at [66, 57] on div "Журнал відвідувань" at bounding box center [56, 52] width 67 height 10
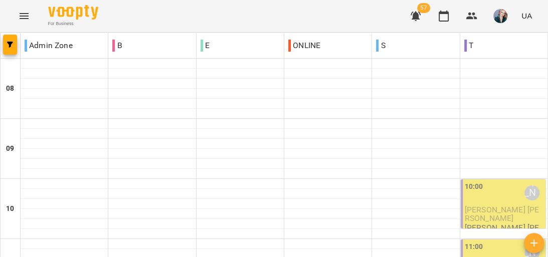
scroll to position [670, 0]
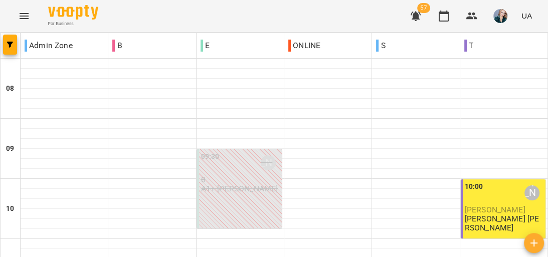
drag, startPoint x: 14, startPoint y: 207, endPoint x: 8, endPoint y: 209, distance: 5.7
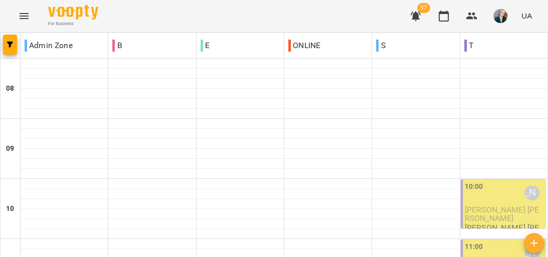
scroll to position [361, 0]
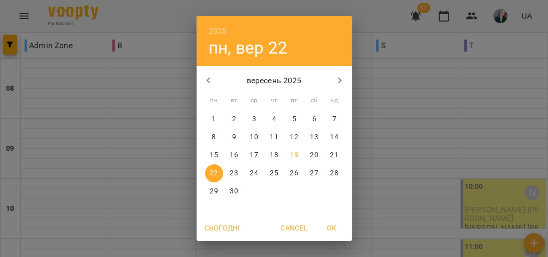
drag, startPoint x: 453, startPoint y: 179, endPoint x: 444, endPoint y: 168, distance: 14.0
click at [453, 178] on div "2025 пн, вер [DATE] вт ср чт пт сб нд 1 2 3 4 5 6 7 8 9 10 11 12 13 14 15 16 17…" at bounding box center [274, 128] width 548 height 257
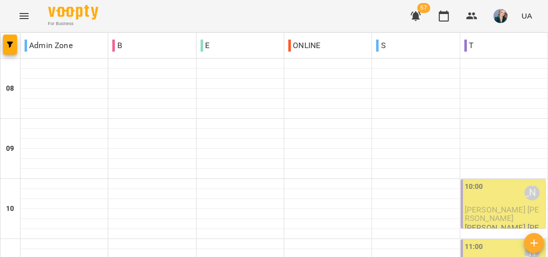
scroll to position [602, 0]
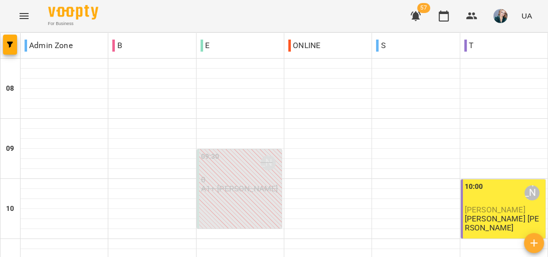
scroll to position [482, 0]
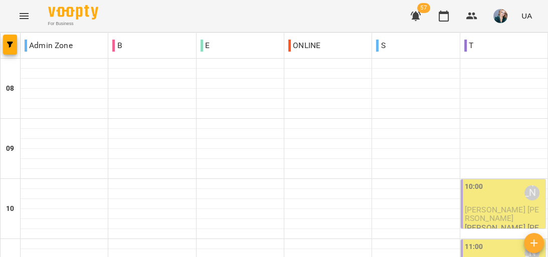
scroll to position [522, 0]
click at [24, 14] on icon "Menu" at bounding box center [24, 16] width 9 height 6
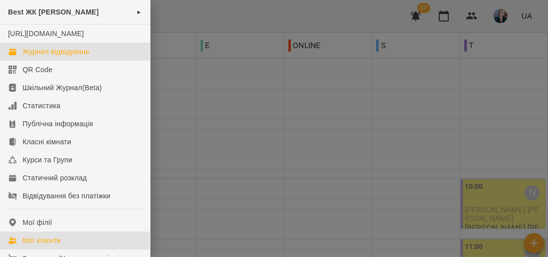
click at [82, 249] on link "Мої клієнти" at bounding box center [75, 241] width 150 height 18
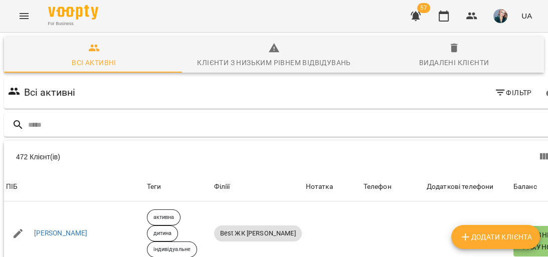
click at [525, 236] on span "Додати клієнта" at bounding box center [496, 237] width 73 height 12
select select "**"
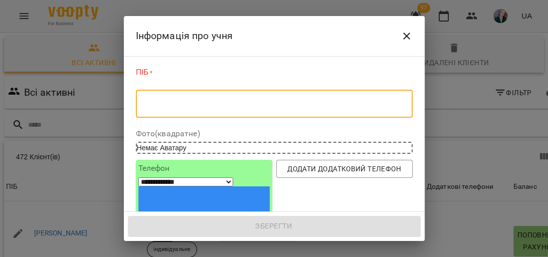
click at [288, 106] on textarea at bounding box center [274, 104] width 263 height 10
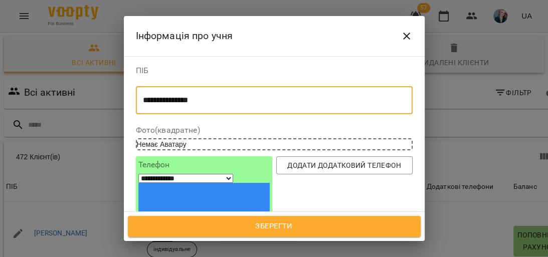
type textarea "**********"
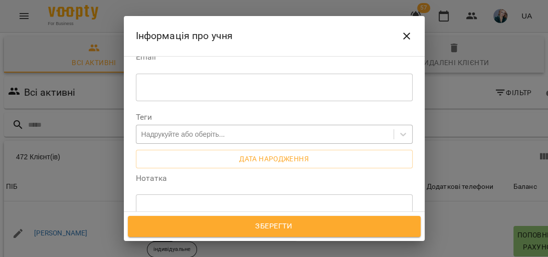
scroll to position [281, 0]
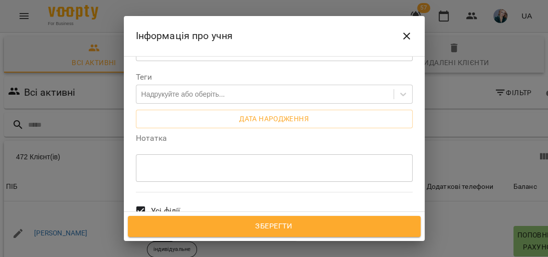
type input "**********"
click at [191, 190] on div "Усі філії" at bounding box center [274, 212] width 281 height 44
drag, startPoint x: 169, startPoint y: 118, endPoint x: 159, endPoint y: 123, distance: 11.2
click at [168, 193] on label "Усі філії" at bounding box center [155, 211] width 50 height 37
click at [164, 253] on span "Best ЖК [PERSON_NAME]" at bounding box center [197, 259] width 93 height 12
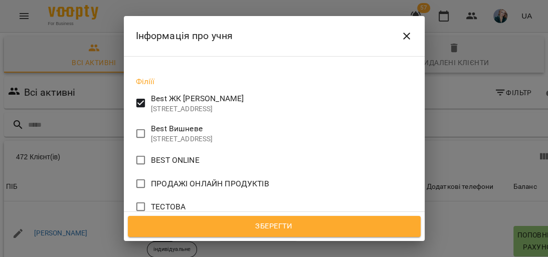
click at [175, 239] on span "Всі викладачі" at bounding box center [177, 245] width 52 height 12
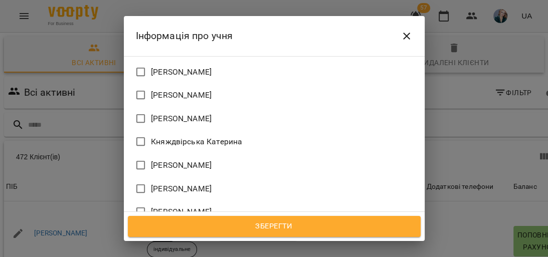
scroll to position [803, 0]
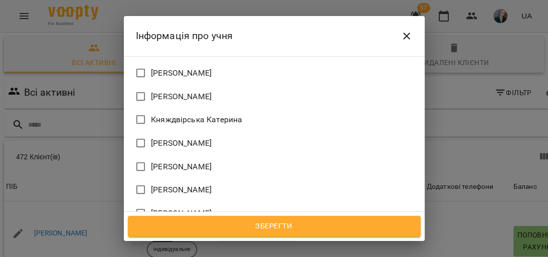
click at [174, 250] on label "Ніхто" at bounding box center [267, 260] width 274 height 21
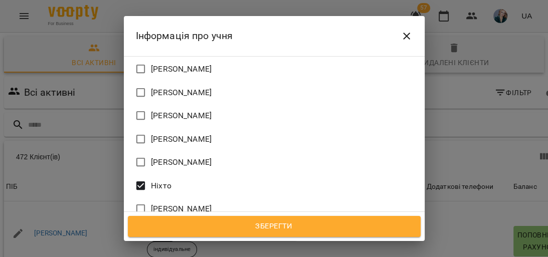
scroll to position [1004, 0]
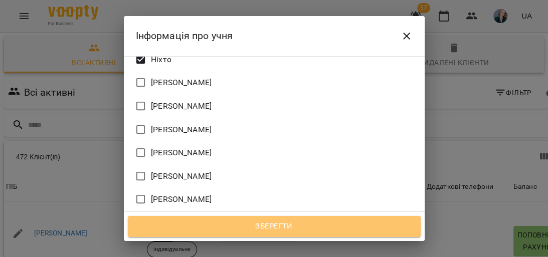
click at [229, 233] on span "Зберегти" at bounding box center [274, 226] width 271 height 13
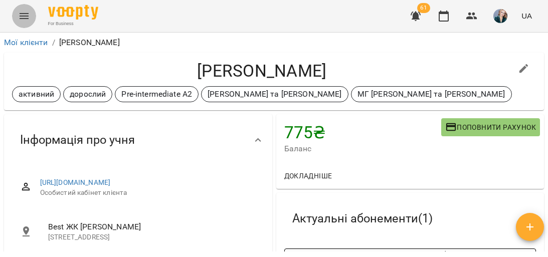
click at [25, 18] on icon "Menu" at bounding box center [24, 16] width 9 height 6
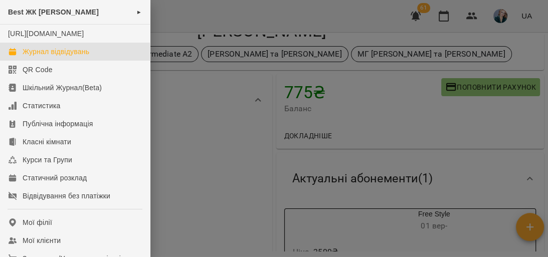
click at [52, 57] on div "Журнал відвідувань" at bounding box center [56, 52] width 67 height 10
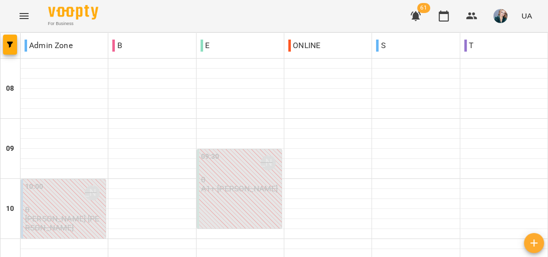
scroll to position [562, 0]
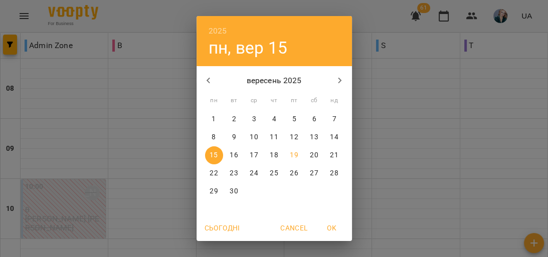
click at [230, 171] on p "23" at bounding box center [234, 174] width 8 height 10
type input "**********"
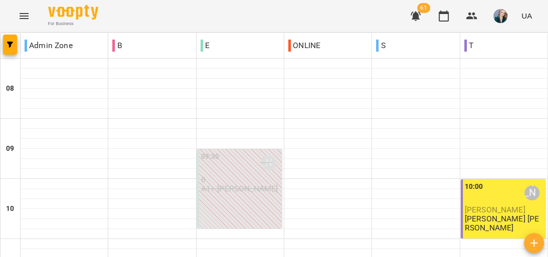
scroll to position [482, 0]
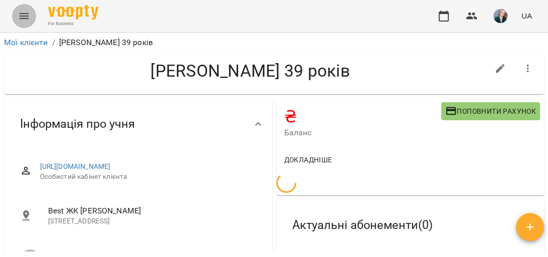
click at [19, 17] on icon "Menu" at bounding box center [24, 16] width 12 height 12
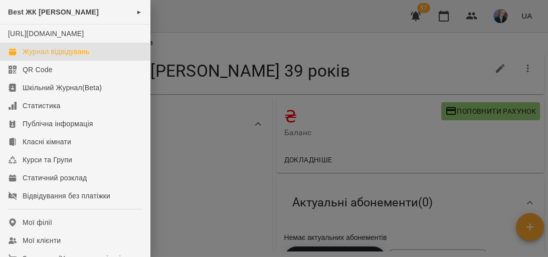
click at [68, 57] on div "Журнал відвідувань" at bounding box center [56, 52] width 67 height 10
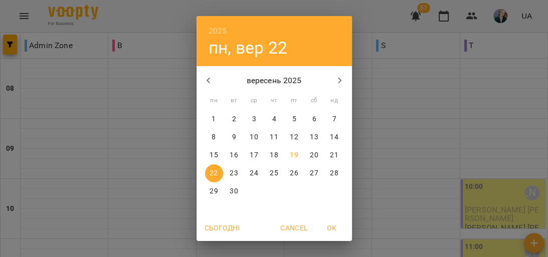
click at [474, 207] on div "2025 пн, вер [DATE] вт ср чт пт сб нд 1 2 3 4 5 6 7 8 9 10 11 12 13 14 15 16 17…" at bounding box center [274, 128] width 548 height 257
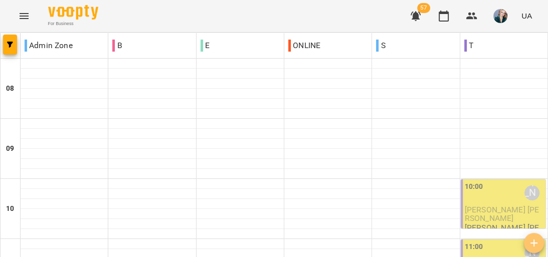
click at [534, 244] on icon "button" at bounding box center [534, 243] width 7 height 7
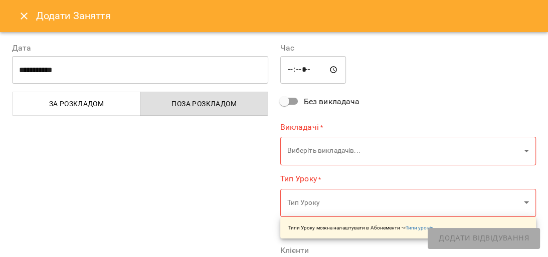
type input "*****"
type input "**********"
click at [287, 69] on input "*****" at bounding box center [314, 70] width 66 height 28
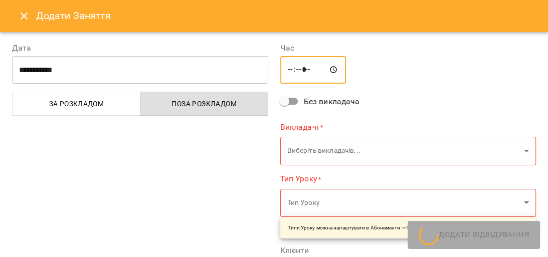
type input "*****"
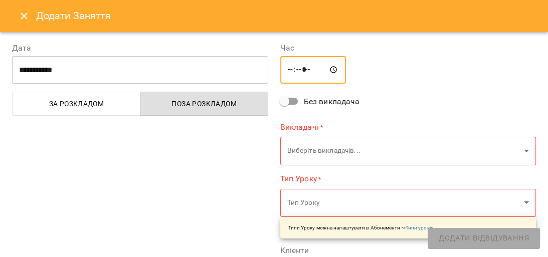
click at [189, 75] on input "**********" at bounding box center [140, 70] width 256 height 28
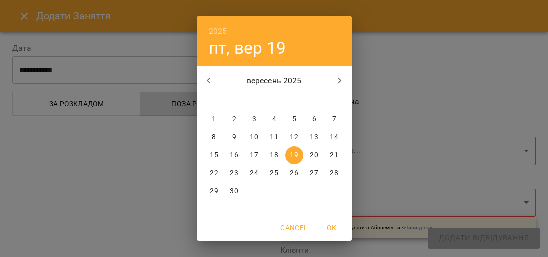
click at [210, 175] on p "22" at bounding box center [214, 174] width 8 height 10
type input "**********"
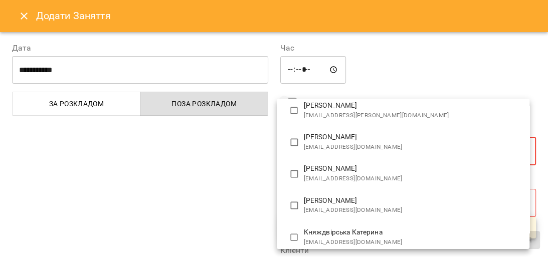
scroll to position [161, 0]
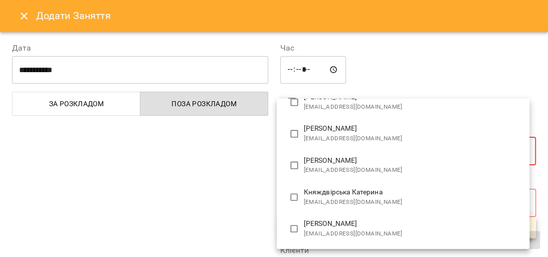
type input "**********"
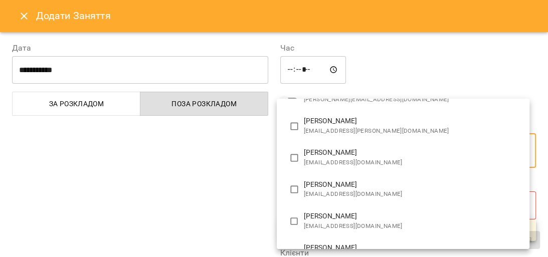
scroll to position [0, 0]
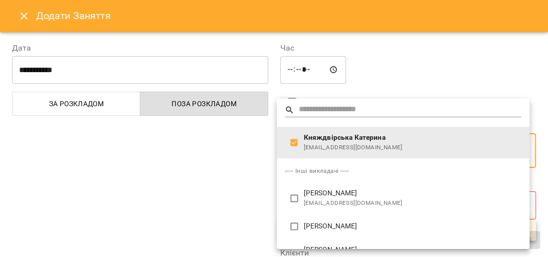
click at [252, 197] on div at bounding box center [274, 128] width 548 height 257
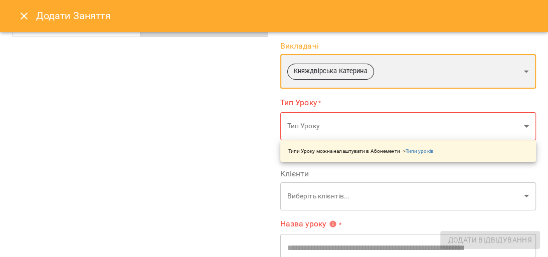
scroll to position [80, 0]
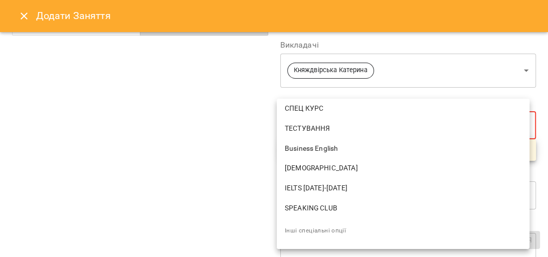
scroll to position [613, 0]
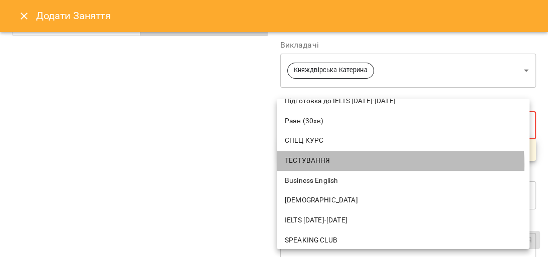
click at [358, 164] on span "ТЕСТУВАННЯ" at bounding box center [403, 161] width 237 height 10
type input "**********"
type input "**"
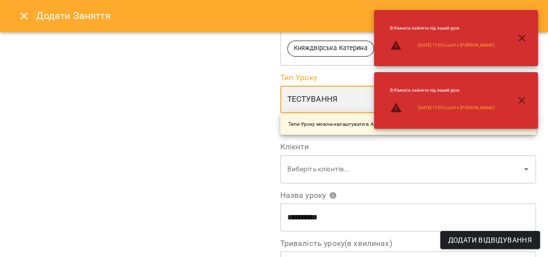
scroll to position [120, 0]
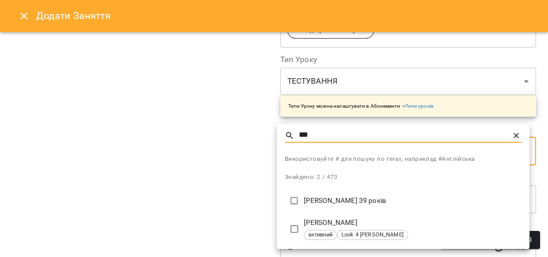
type input "***"
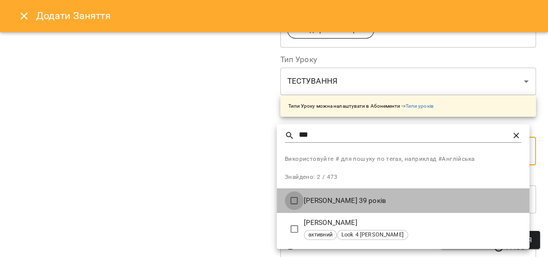
type input "**********"
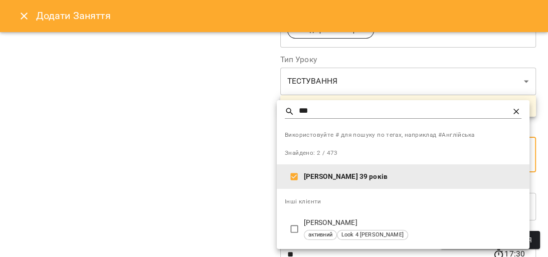
click at [238, 176] on div at bounding box center [274, 128] width 548 height 257
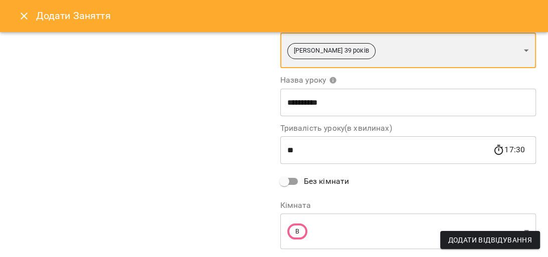
scroll to position [251, 0]
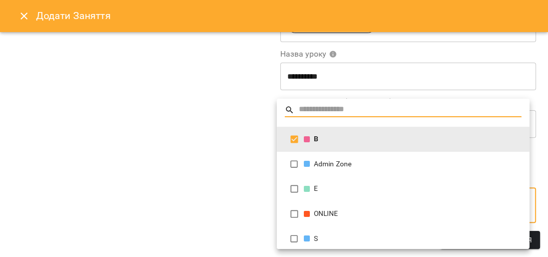
scroll to position [31, 0]
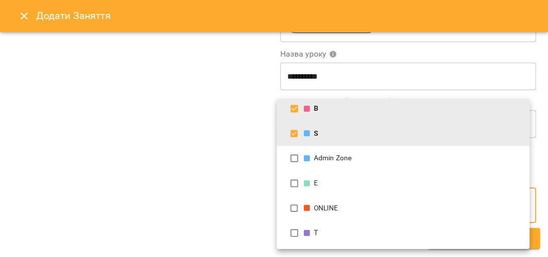
type input "**********"
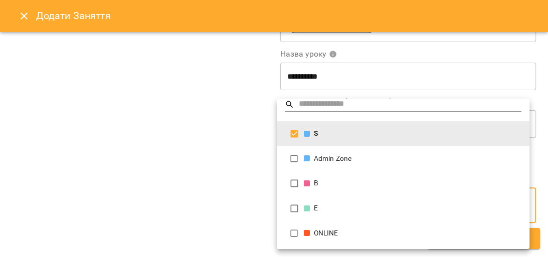
scroll to position [6, 0]
click at [245, 139] on div at bounding box center [274, 128] width 548 height 257
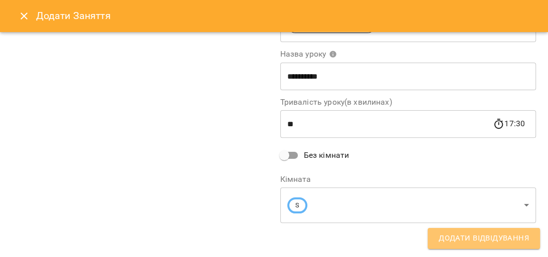
click at [508, 237] on span "Додати Відвідування" at bounding box center [484, 238] width 90 height 13
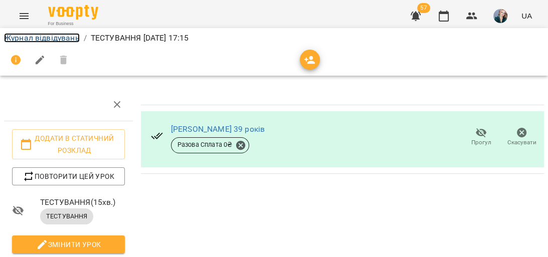
click at [53, 39] on link "Журнал відвідувань" at bounding box center [42, 38] width 76 height 10
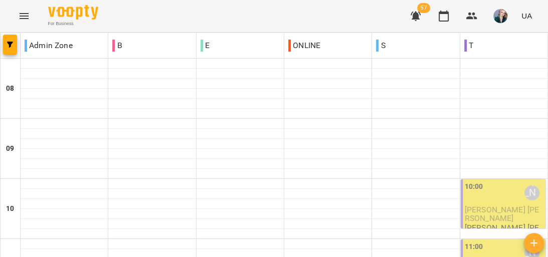
scroll to position [482, 0]
